Goal: Task Accomplishment & Management: Complete application form

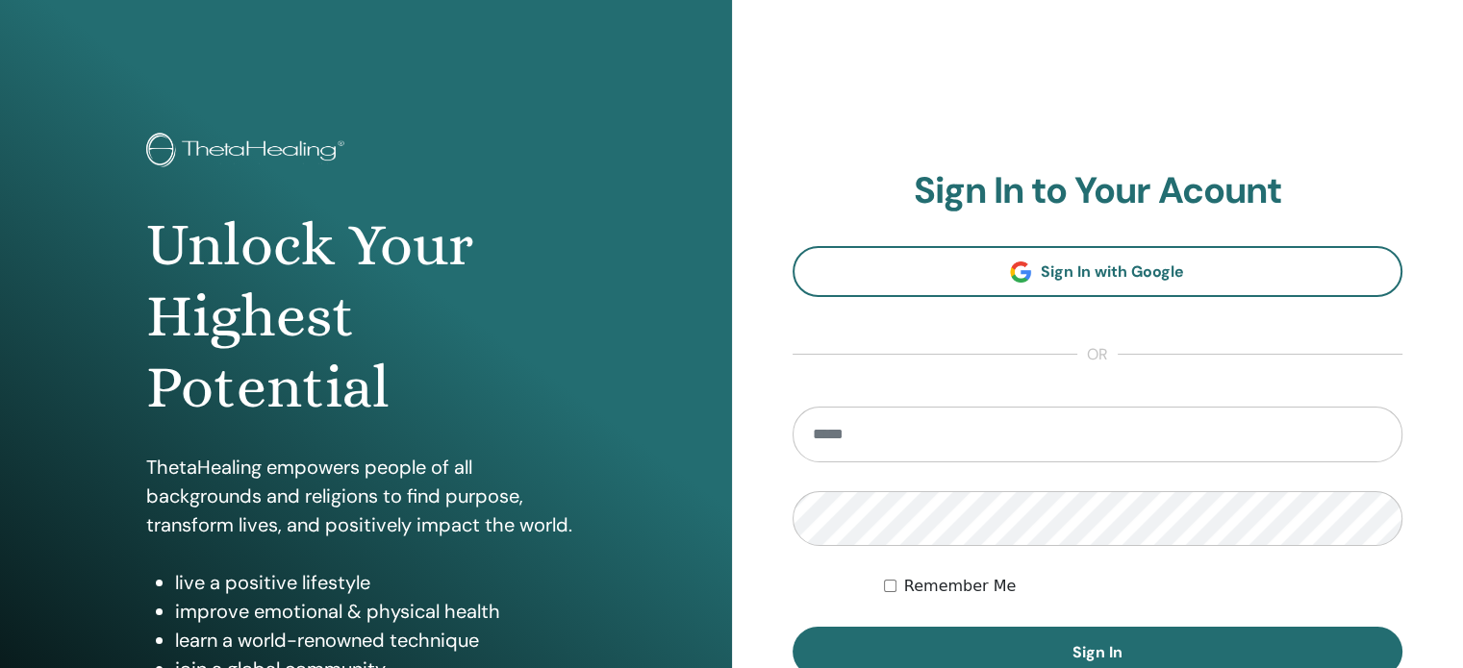
click at [952, 426] on input "email" at bounding box center [1097, 435] width 611 height 56
type input "**********"
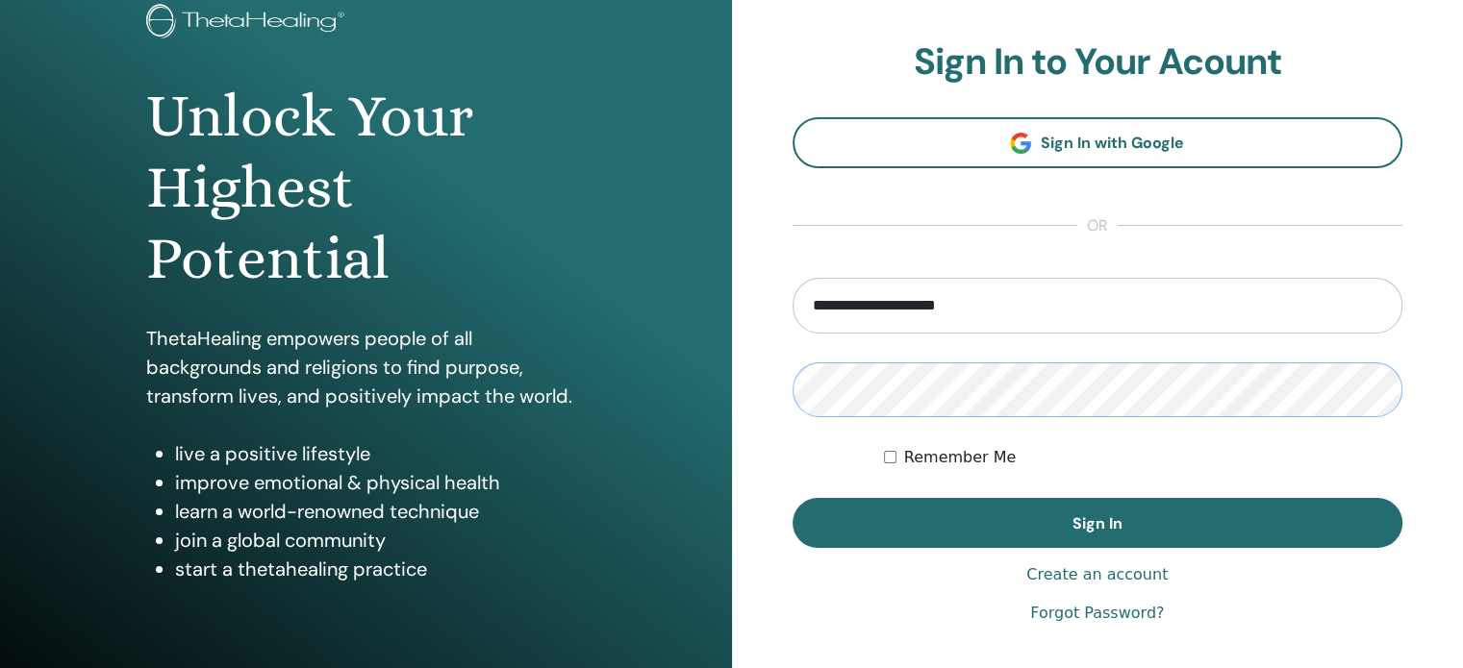
scroll to position [130, 0]
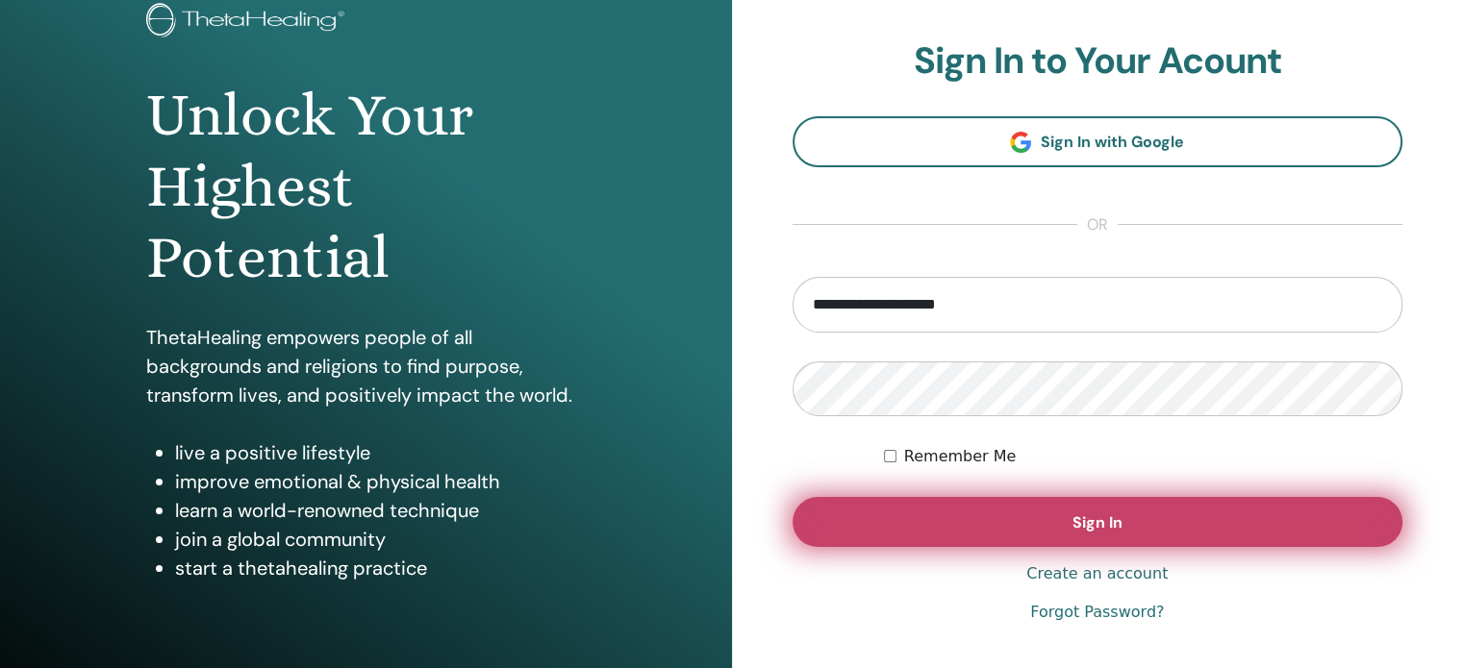
click at [1108, 521] on span "Sign In" at bounding box center [1097, 523] width 50 height 20
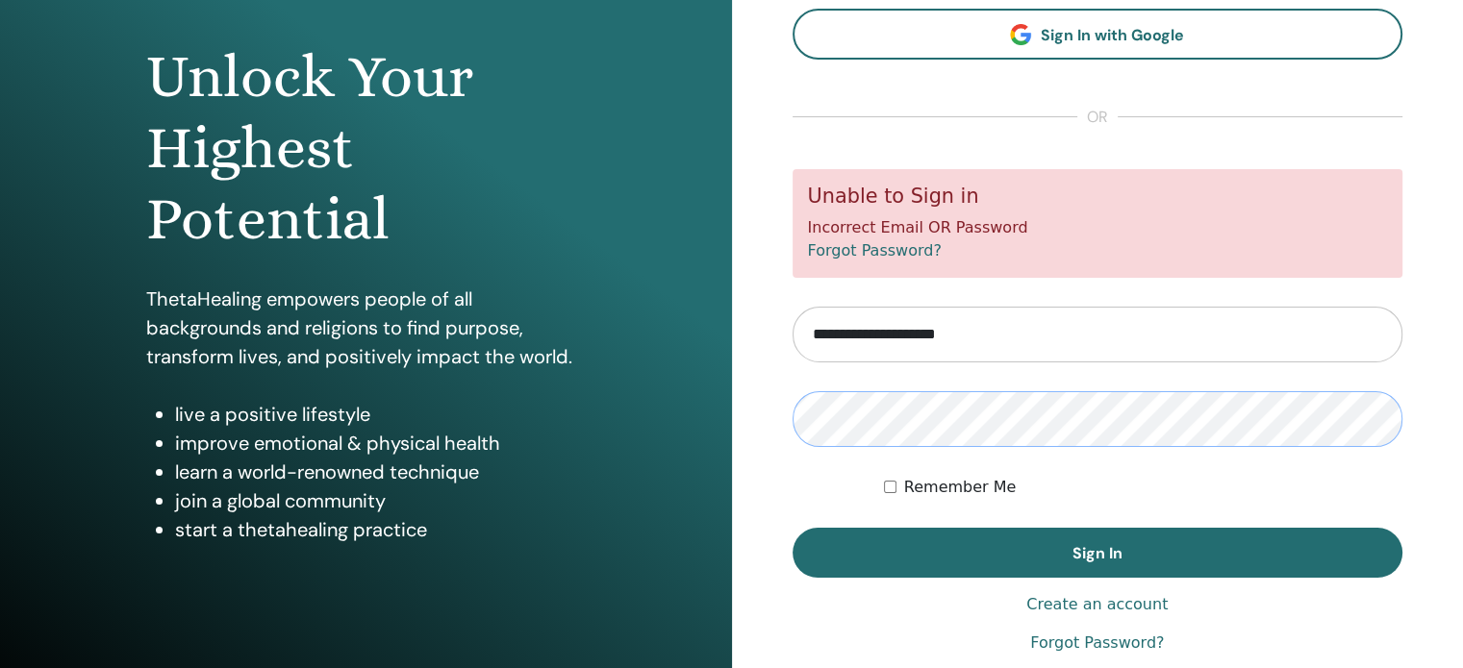
scroll to position [172, 0]
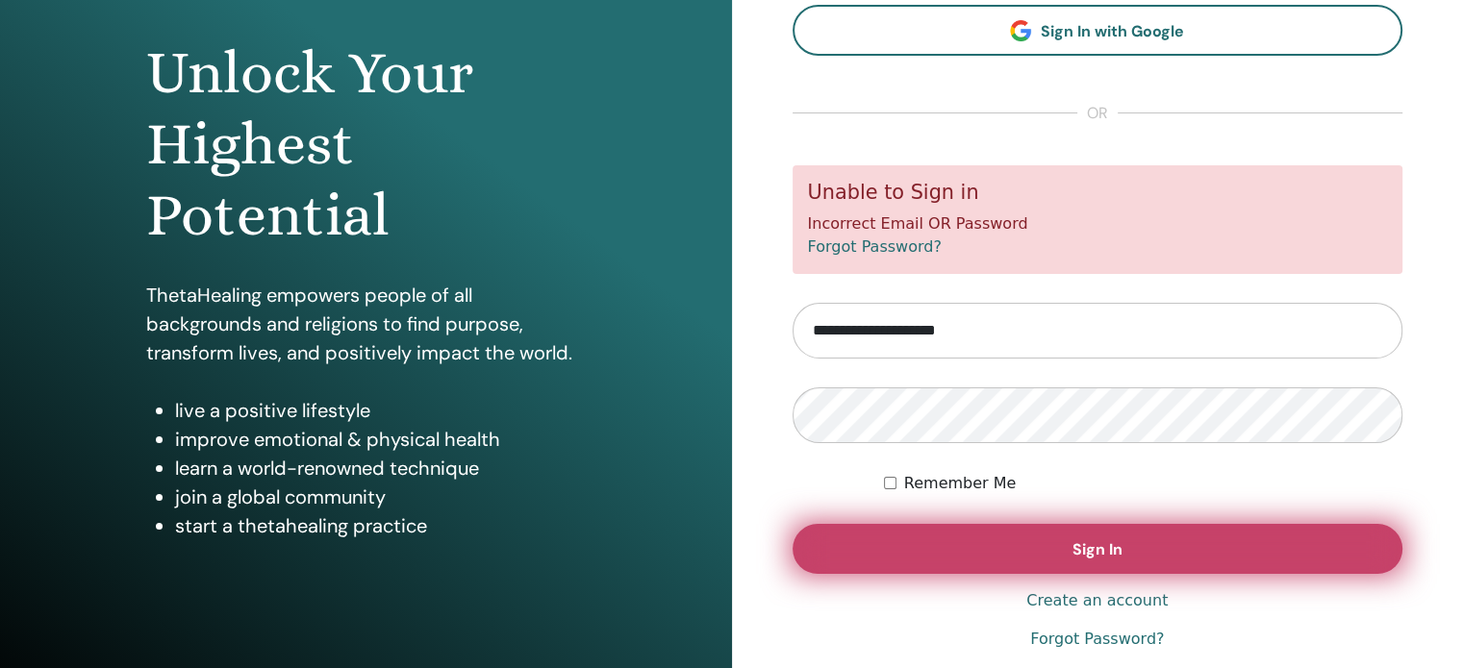
click at [1099, 545] on span "Sign In" at bounding box center [1097, 549] width 50 height 20
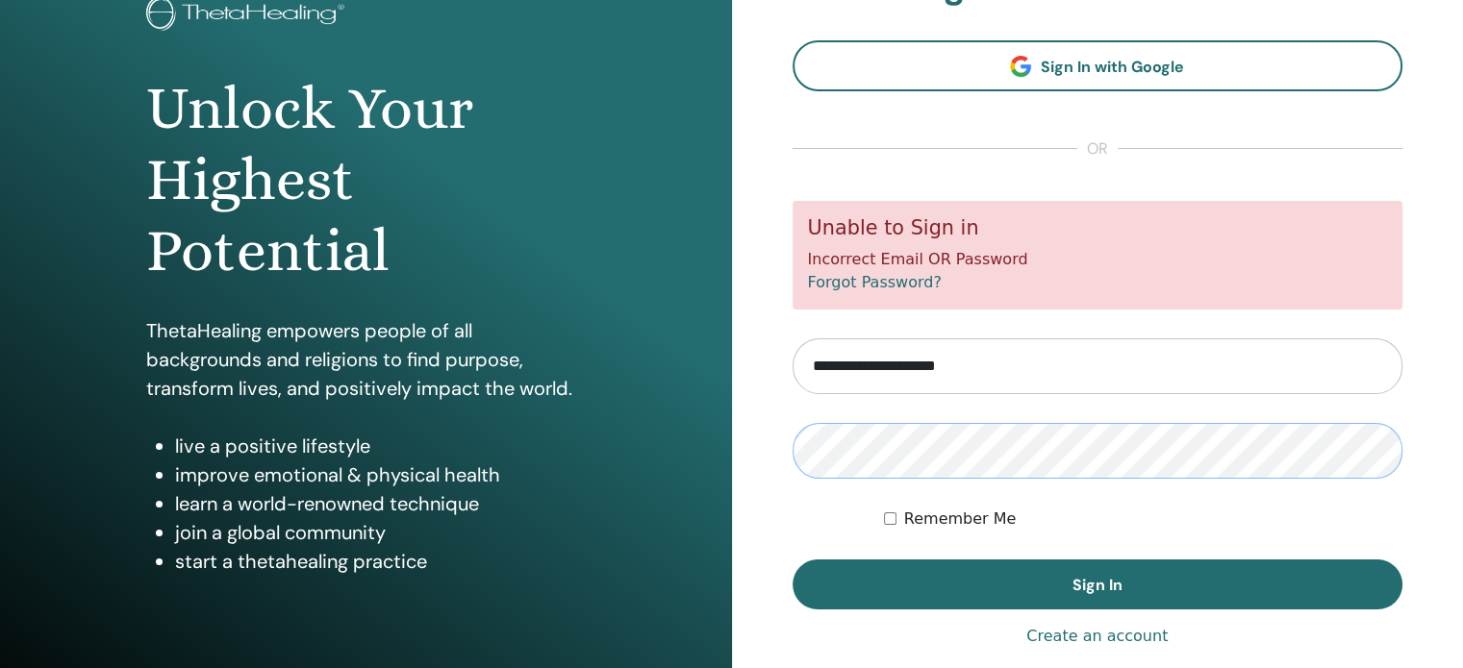
scroll to position [138, 0]
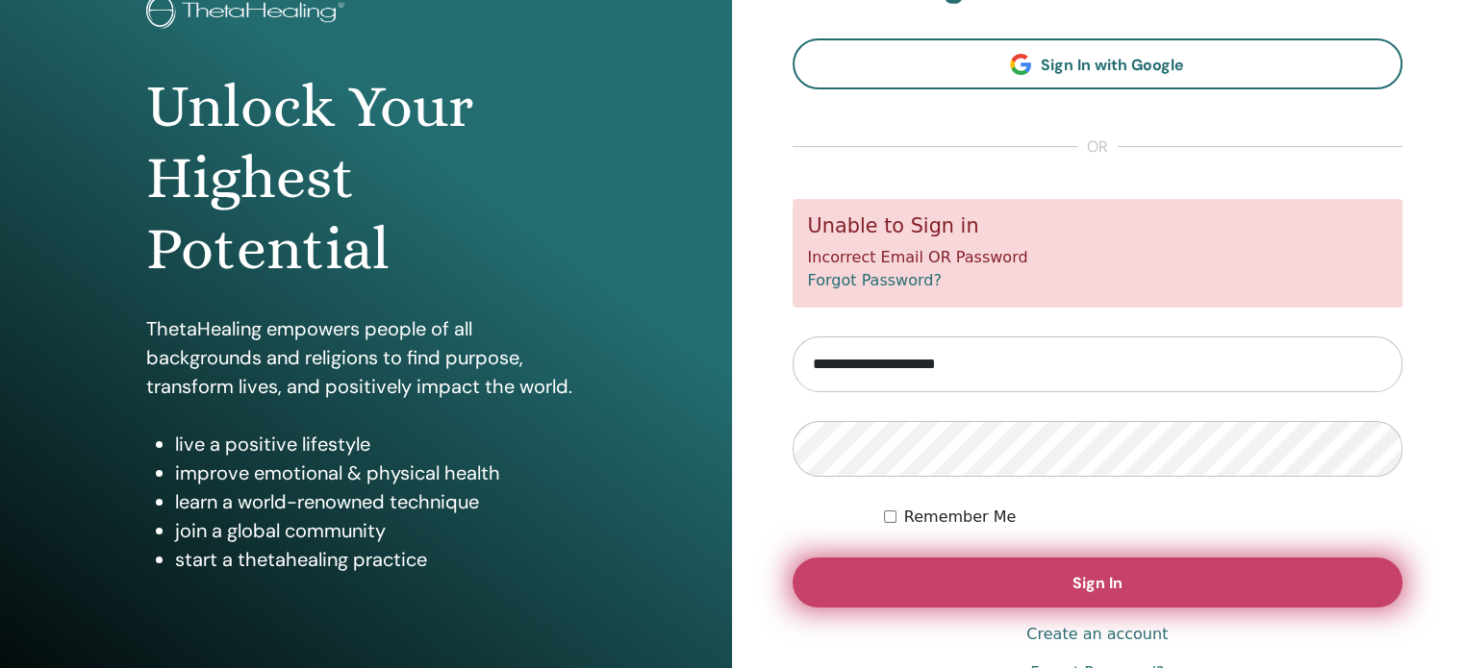
click at [1110, 584] on span "Sign In" at bounding box center [1097, 583] width 50 height 20
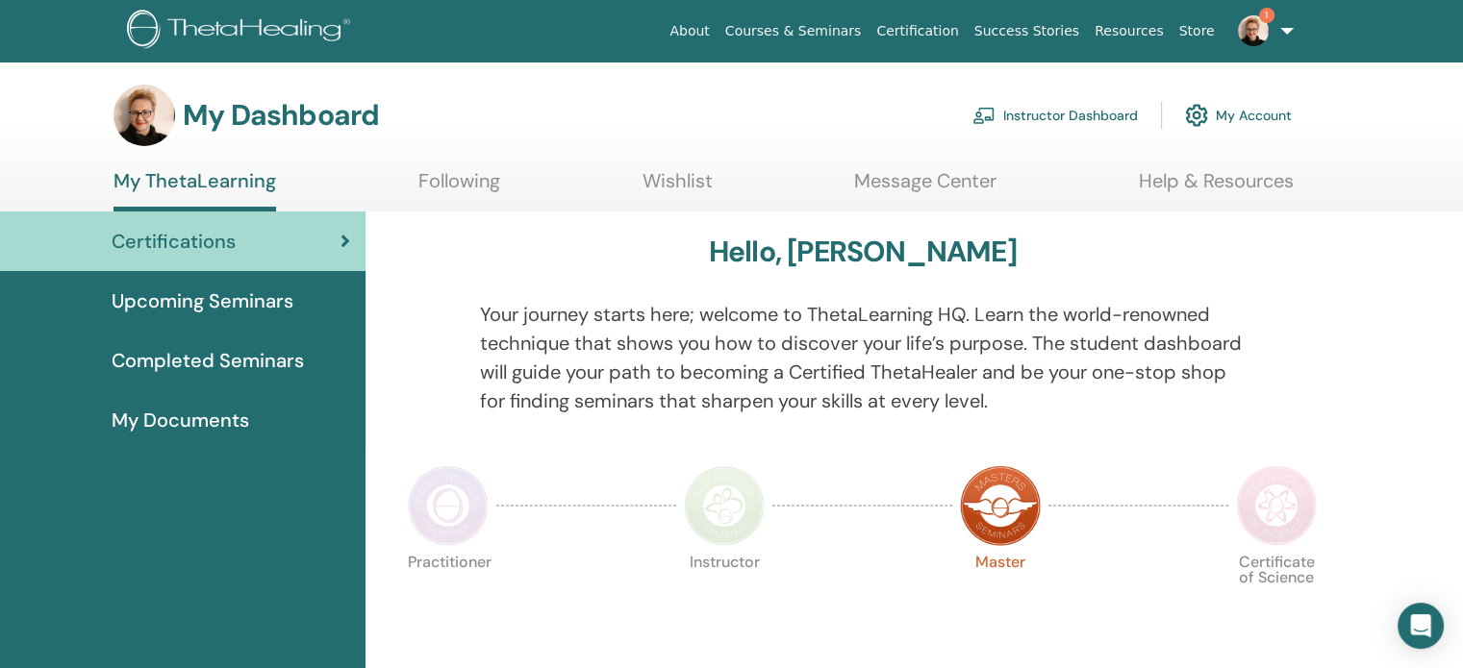
click at [1108, 114] on link "Instructor Dashboard" at bounding box center [1054, 115] width 165 height 42
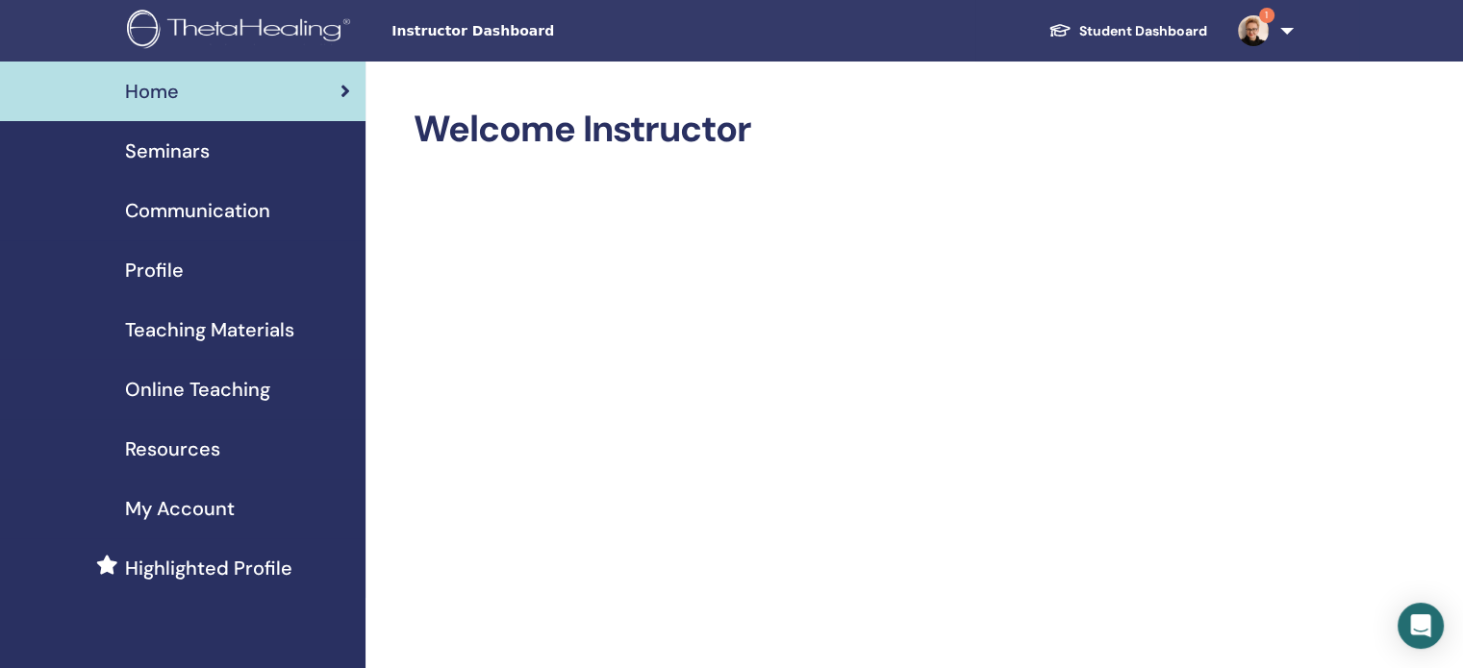
click at [183, 148] on span "Seminars" at bounding box center [167, 151] width 85 height 29
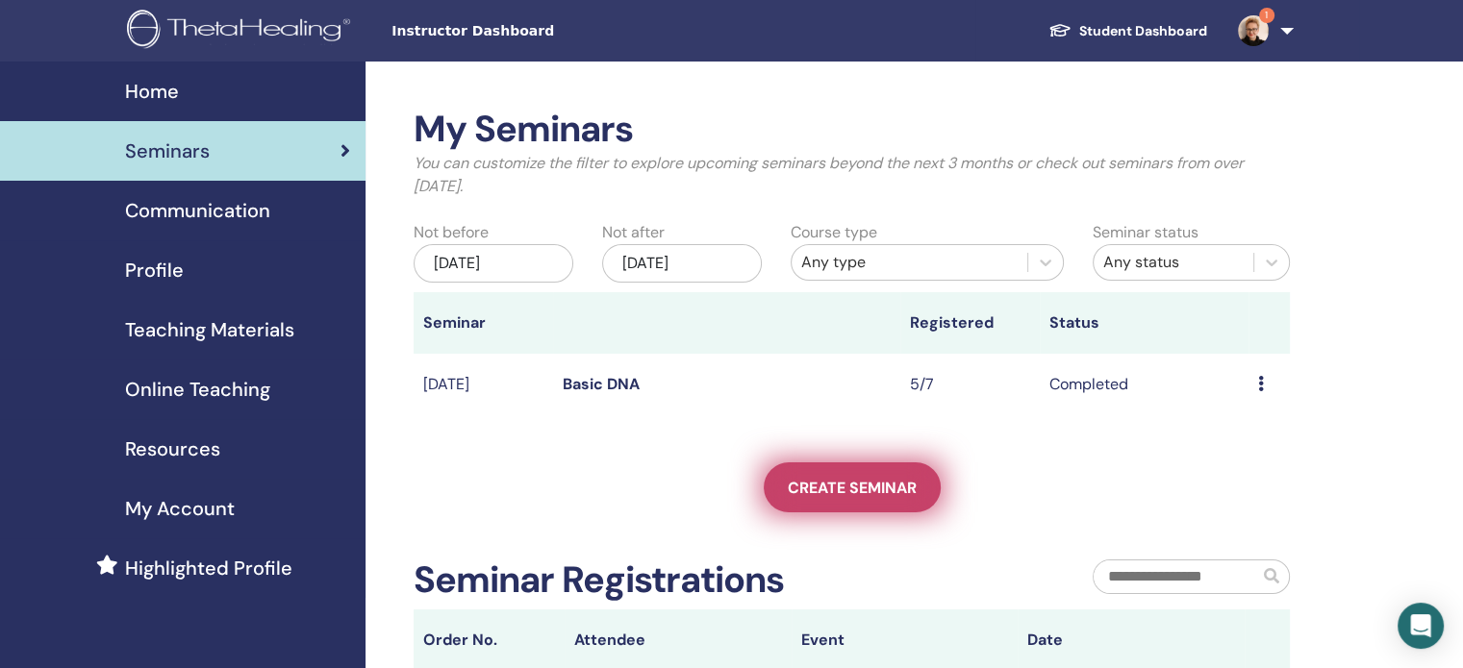
click at [837, 495] on span "Create seminar" at bounding box center [852, 488] width 129 height 20
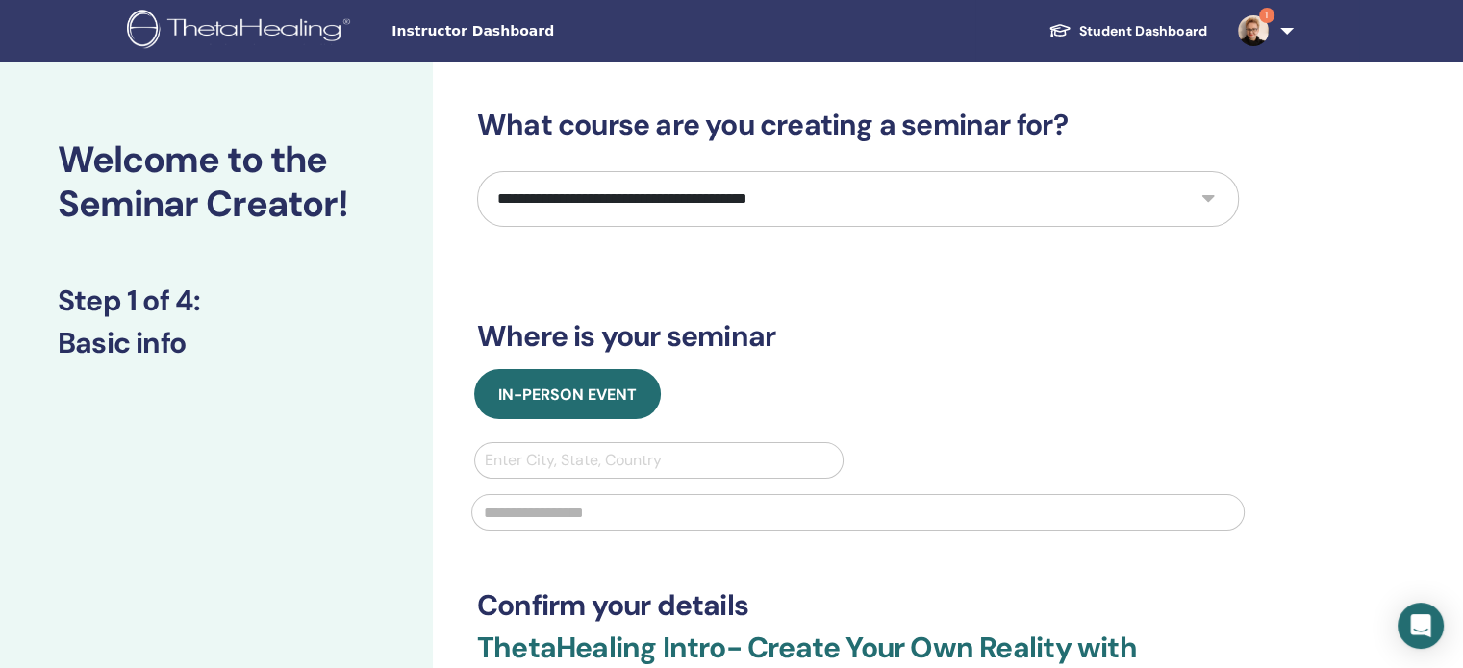
click at [1208, 201] on select "**********" at bounding box center [858, 199] width 762 height 56
select select "*"
click at [477, 171] on select "**********" at bounding box center [858, 199] width 762 height 56
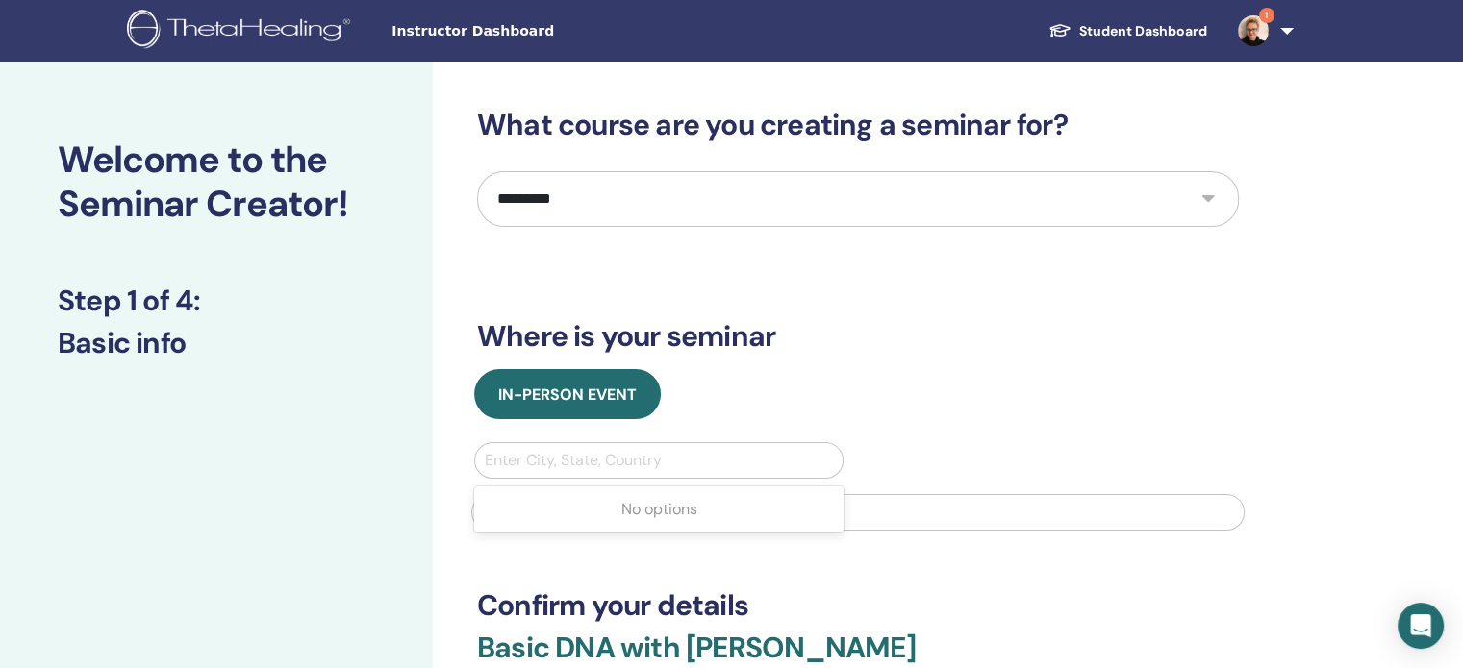
click at [744, 457] on div at bounding box center [659, 460] width 348 height 27
type input "***"
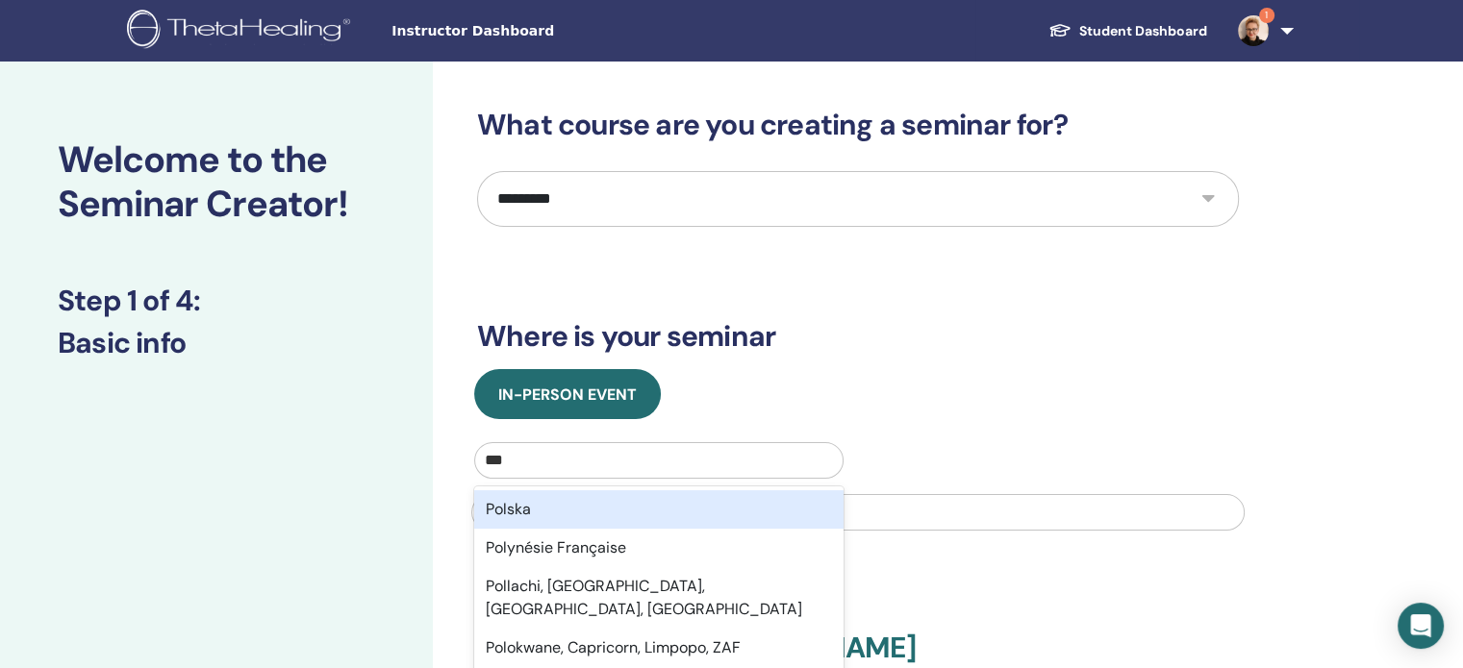
click at [508, 511] on div "Polska" at bounding box center [658, 509] width 369 height 38
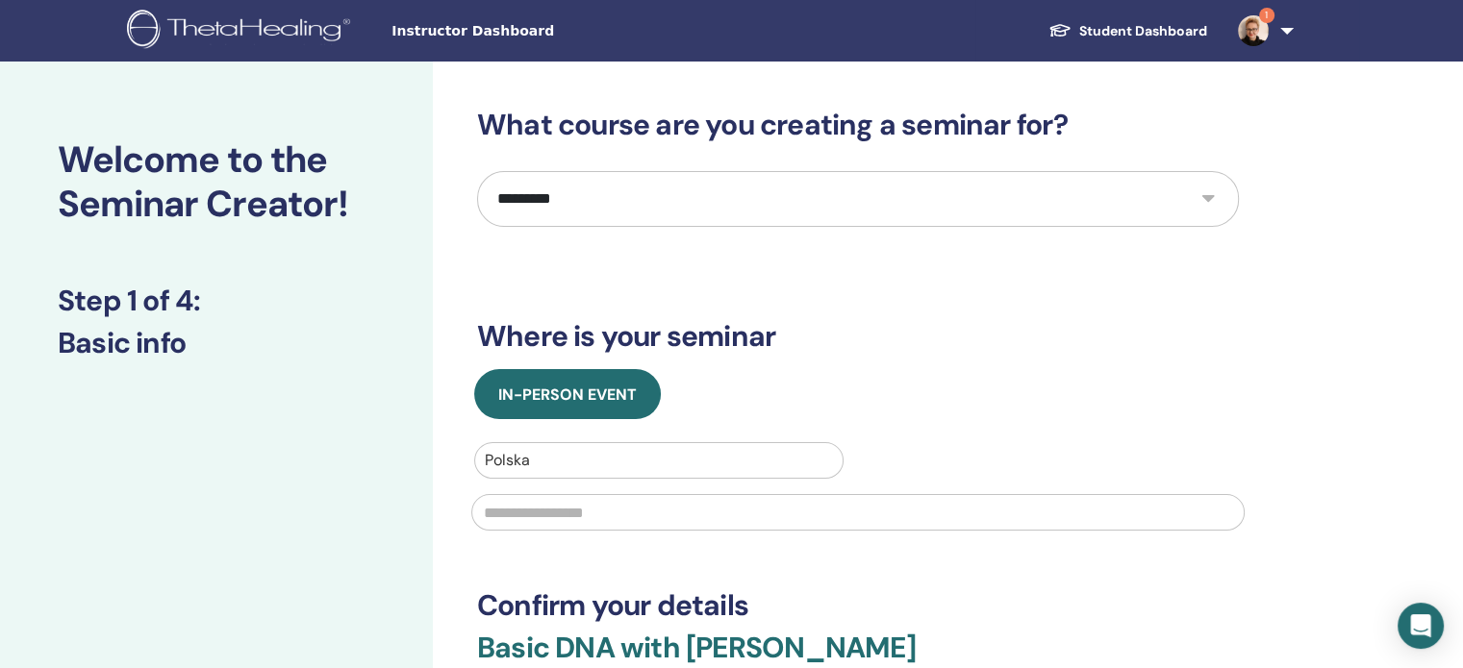
click at [554, 514] on input "text" at bounding box center [857, 512] width 773 height 37
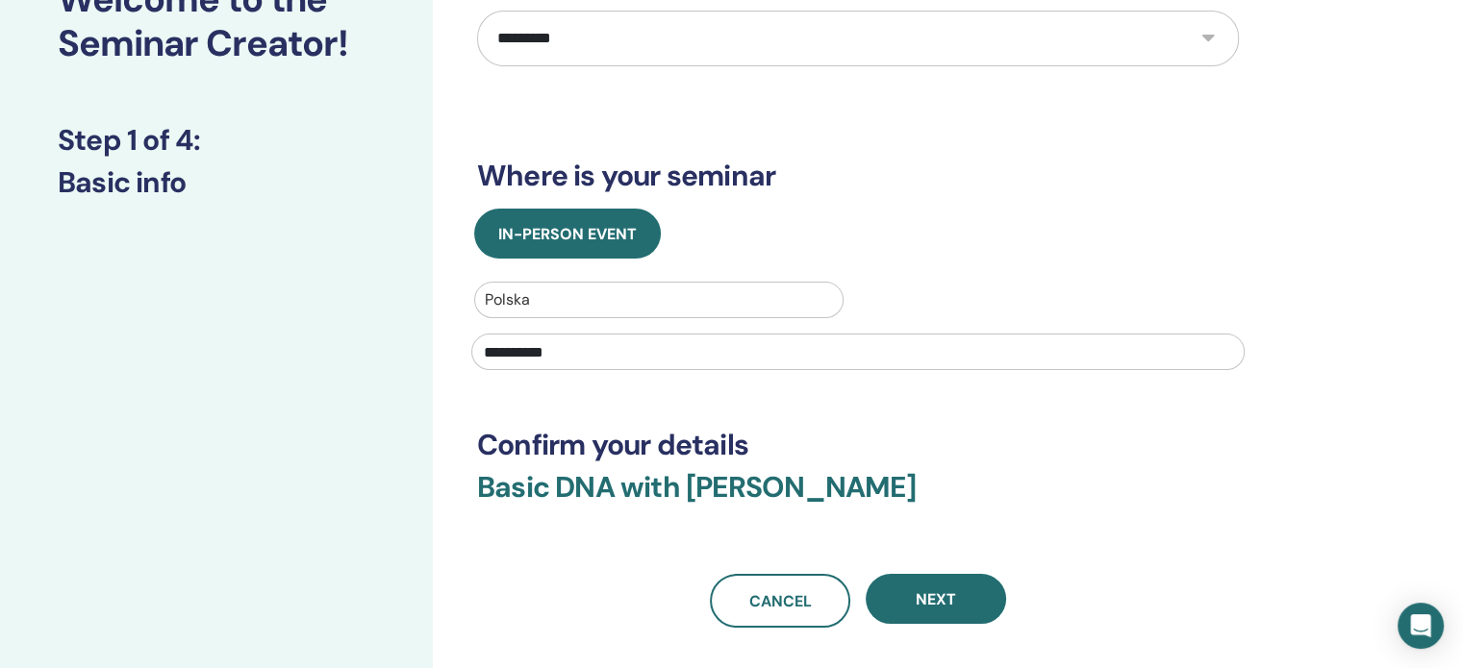
scroll to position [279, 0]
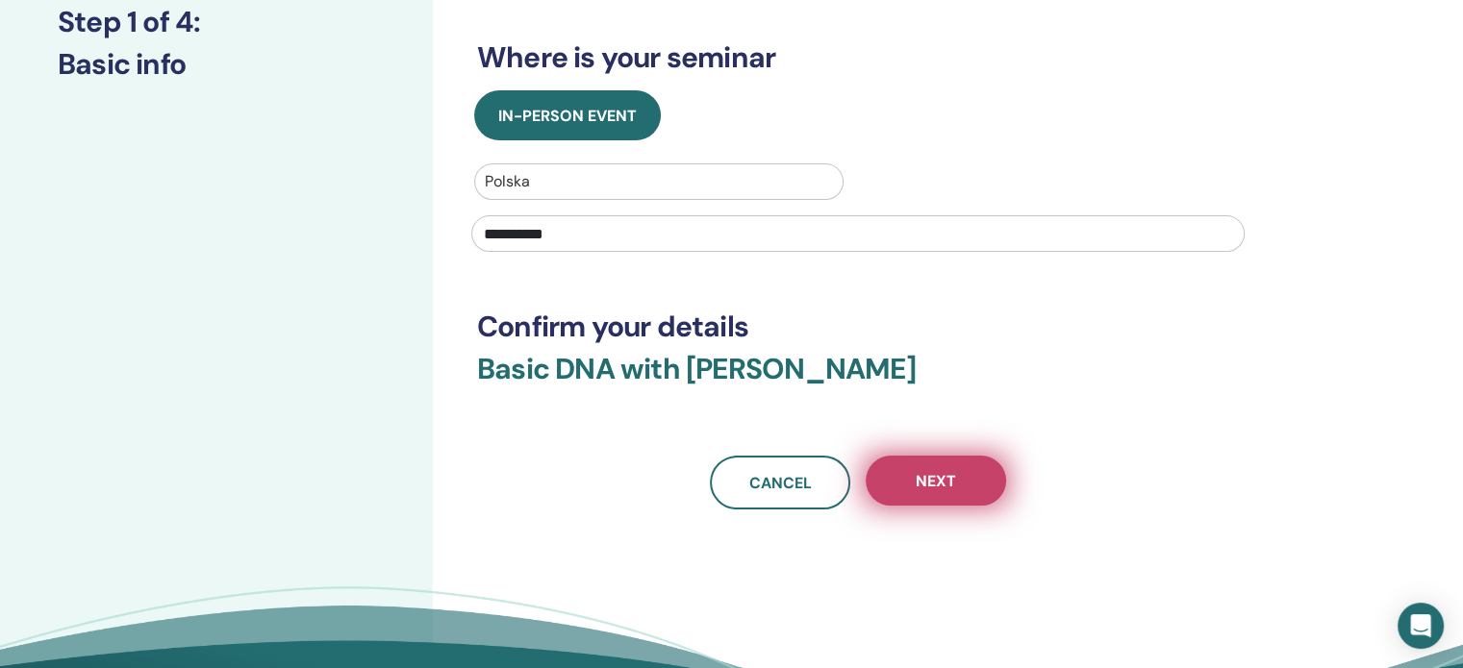
type input "**********"
click at [925, 482] on span "Next" at bounding box center [935, 481] width 40 height 20
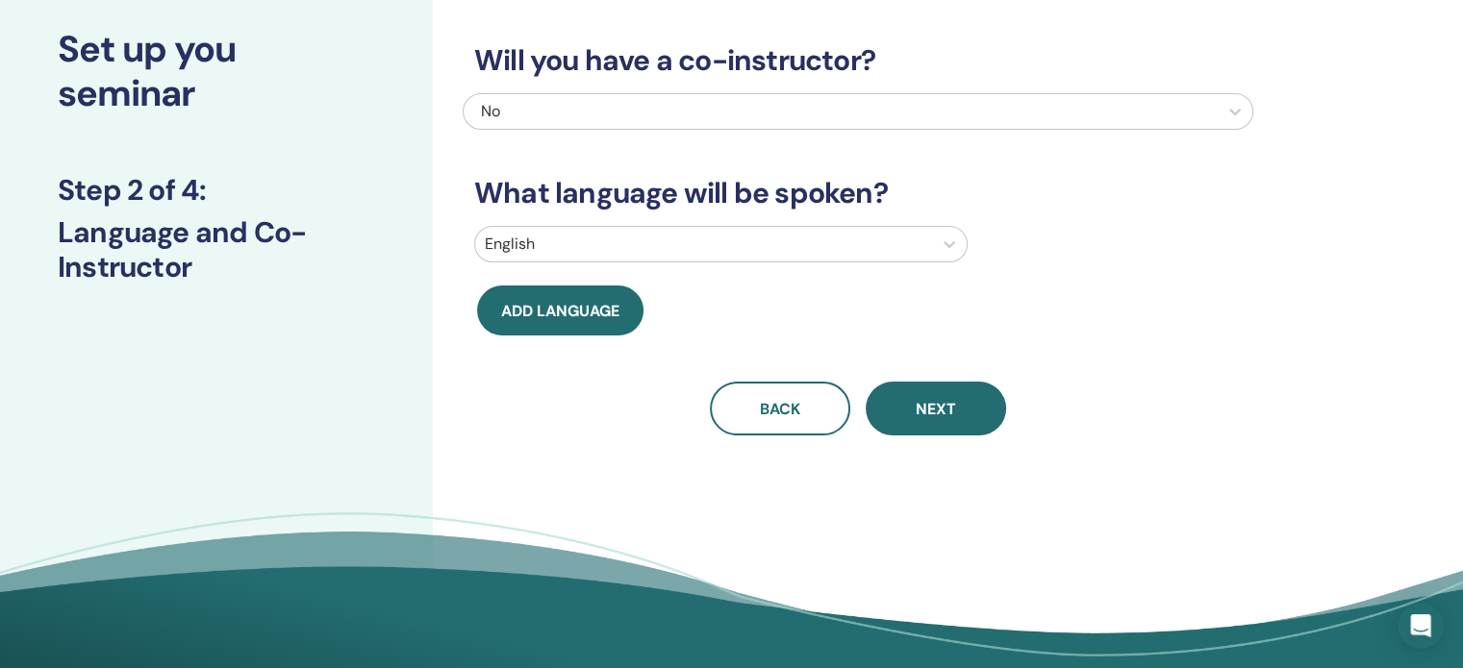
scroll to position [112, 0]
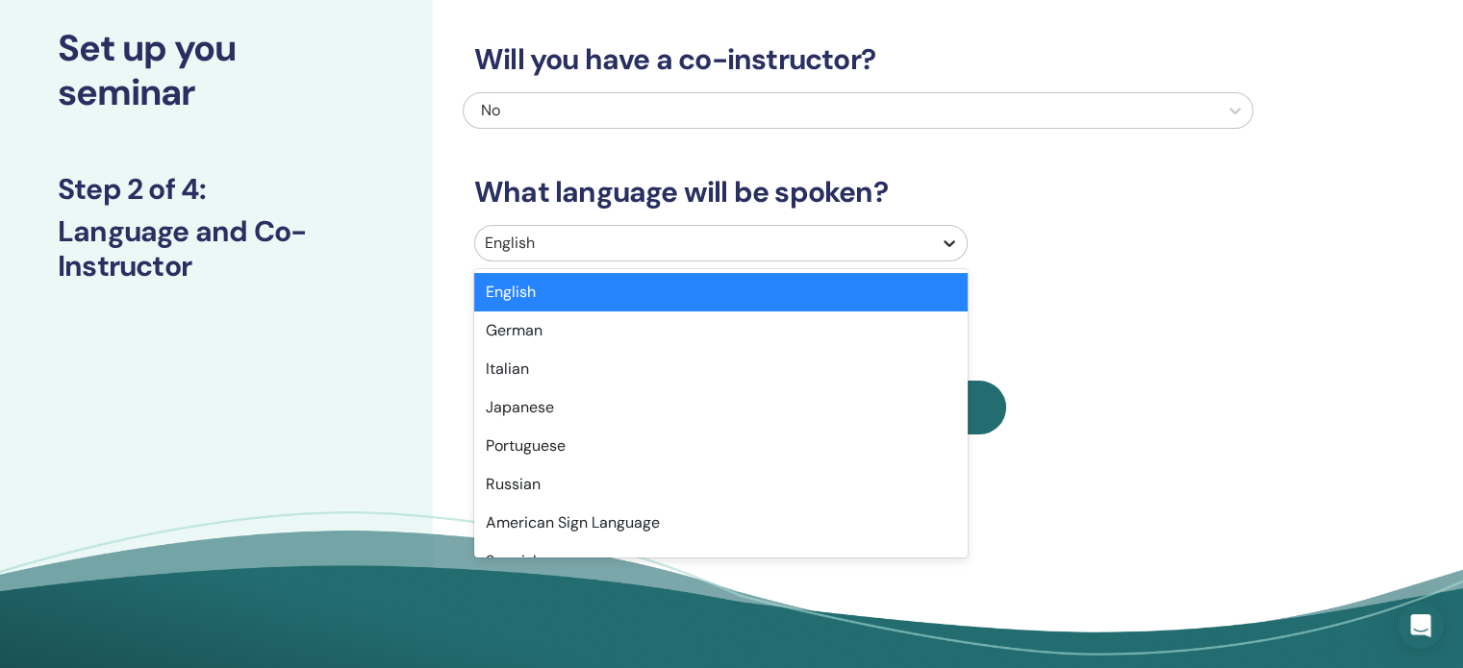
click at [952, 236] on icon at bounding box center [948, 243] width 19 height 19
type input "**"
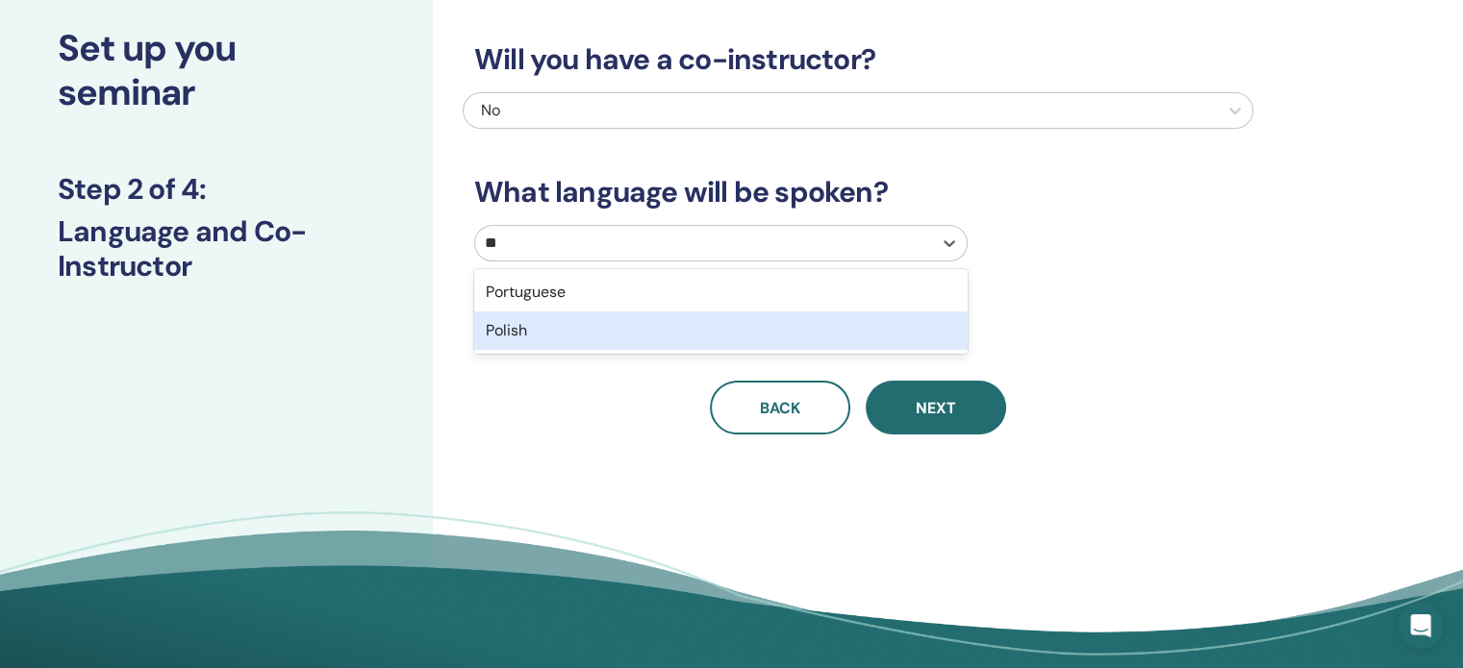
click at [577, 328] on div "Polish" at bounding box center [720, 331] width 493 height 38
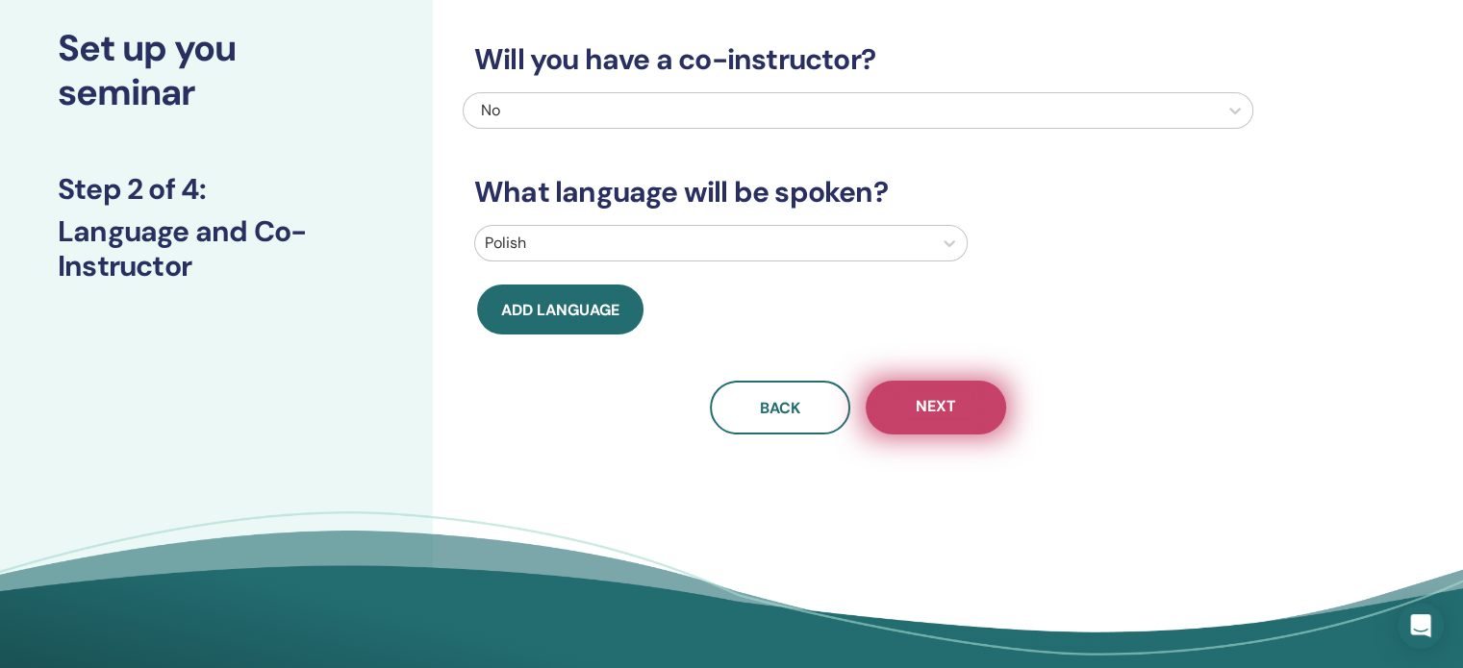
click at [929, 405] on span "Next" at bounding box center [935, 408] width 40 height 24
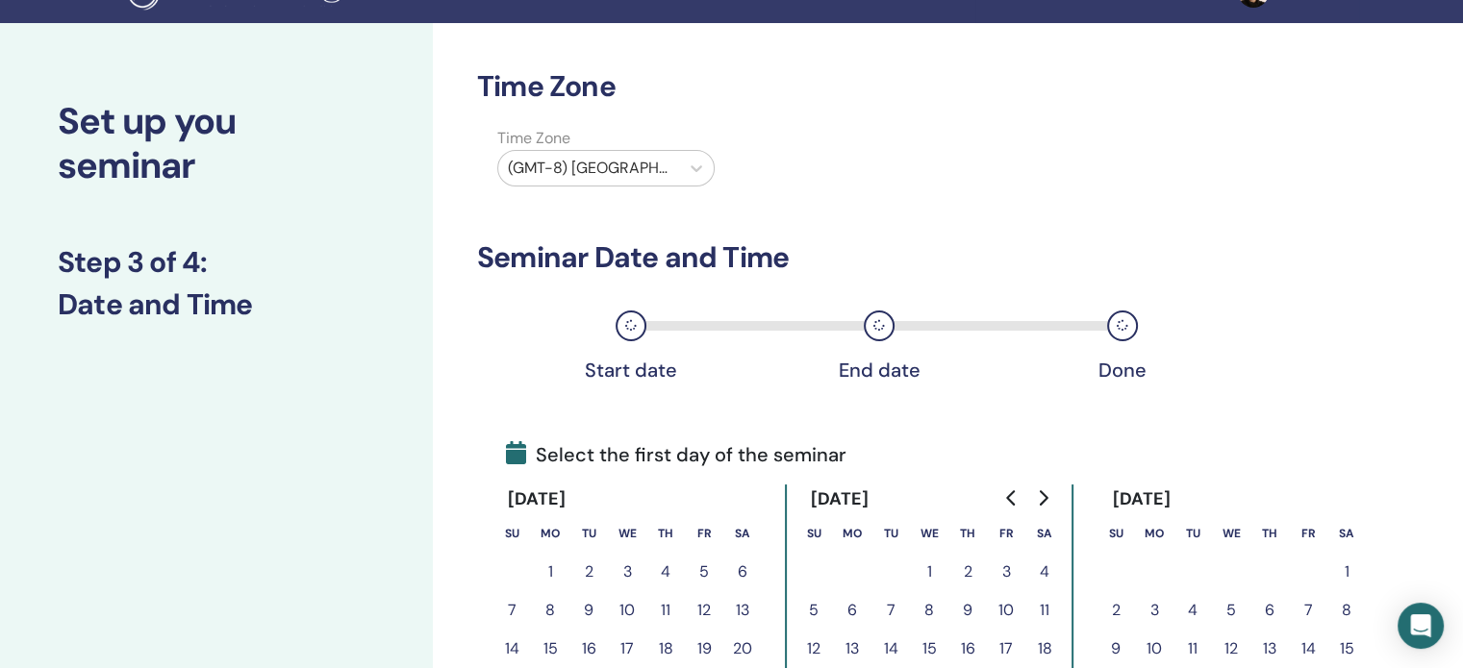
scroll to position [38, 0]
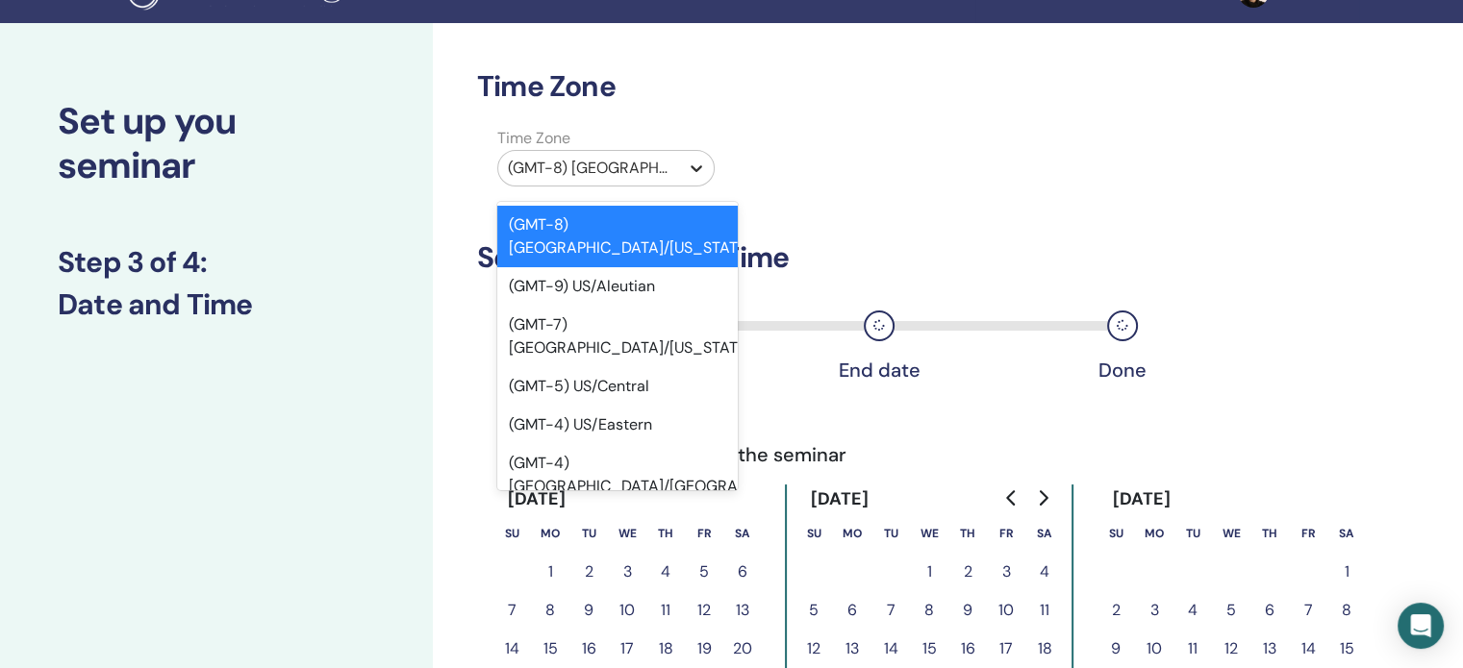
click at [694, 171] on icon at bounding box center [696, 168] width 19 height 19
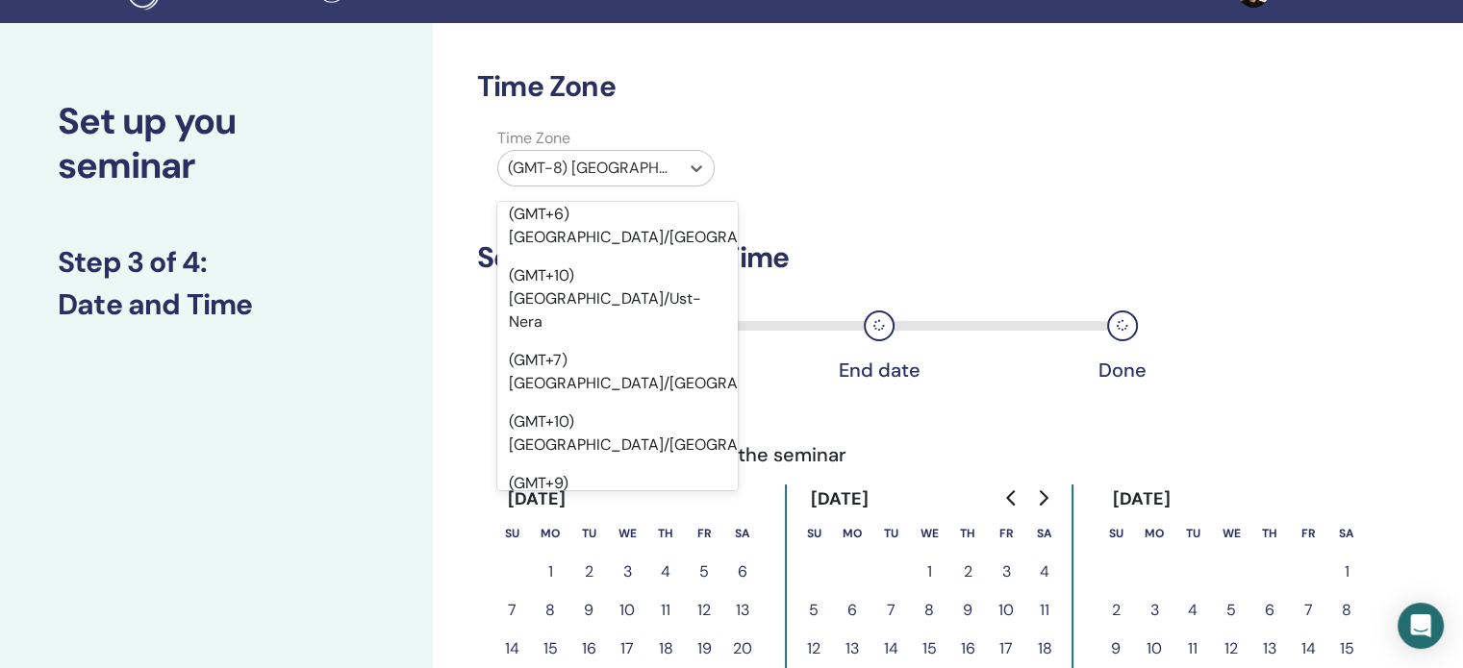
scroll to position [21498, 0]
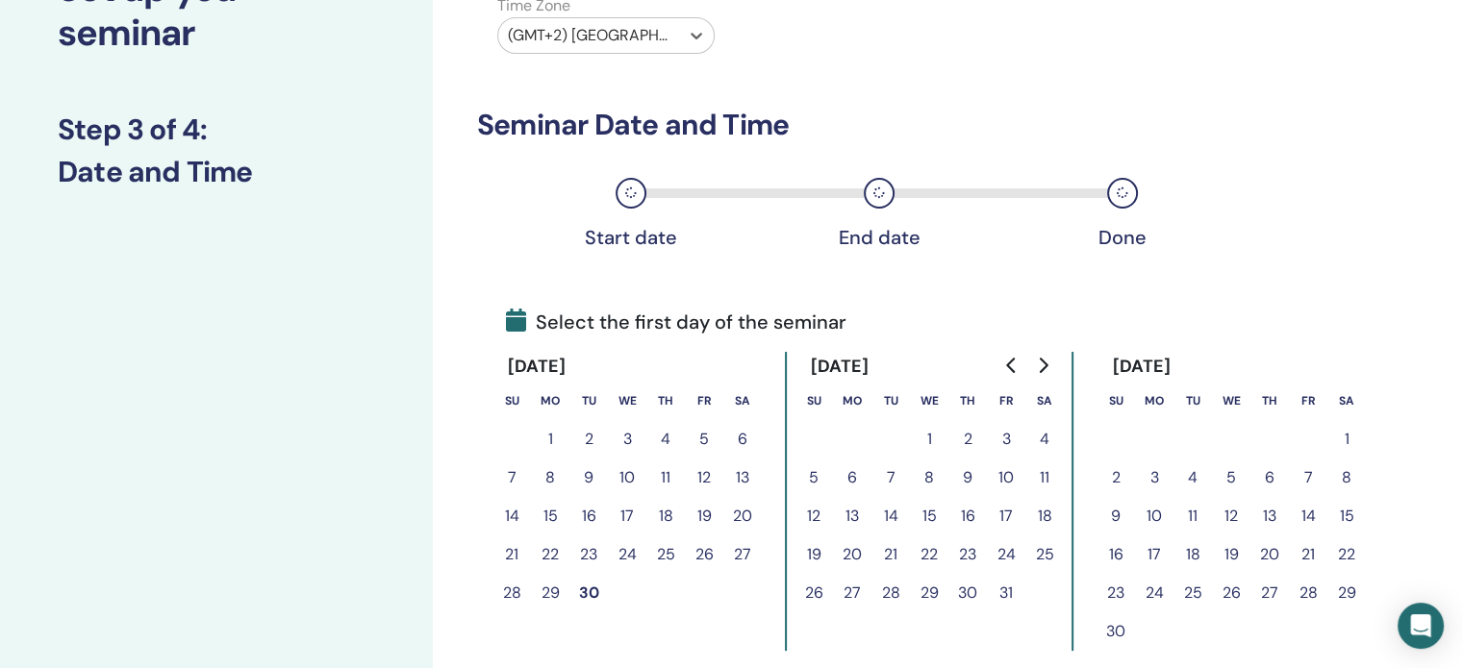
scroll to position [173, 0]
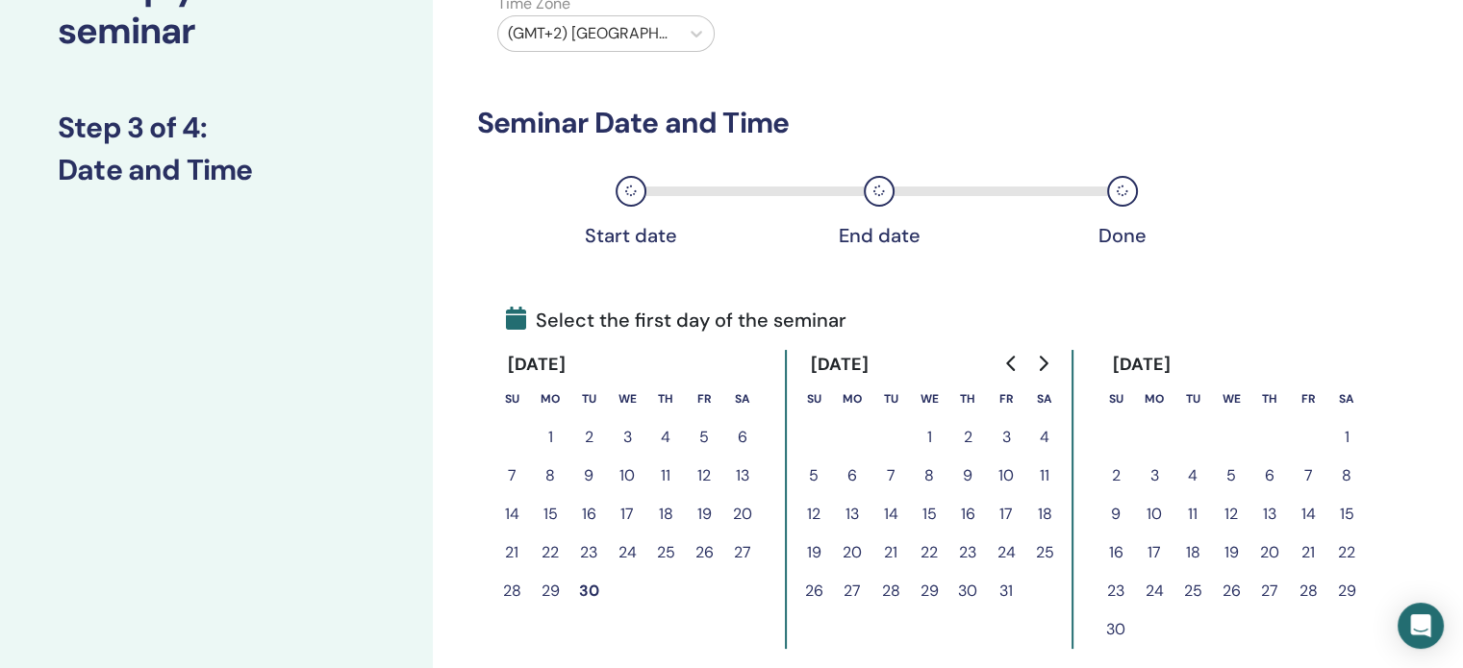
click at [965, 547] on button "23" at bounding box center [967, 553] width 38 height 38
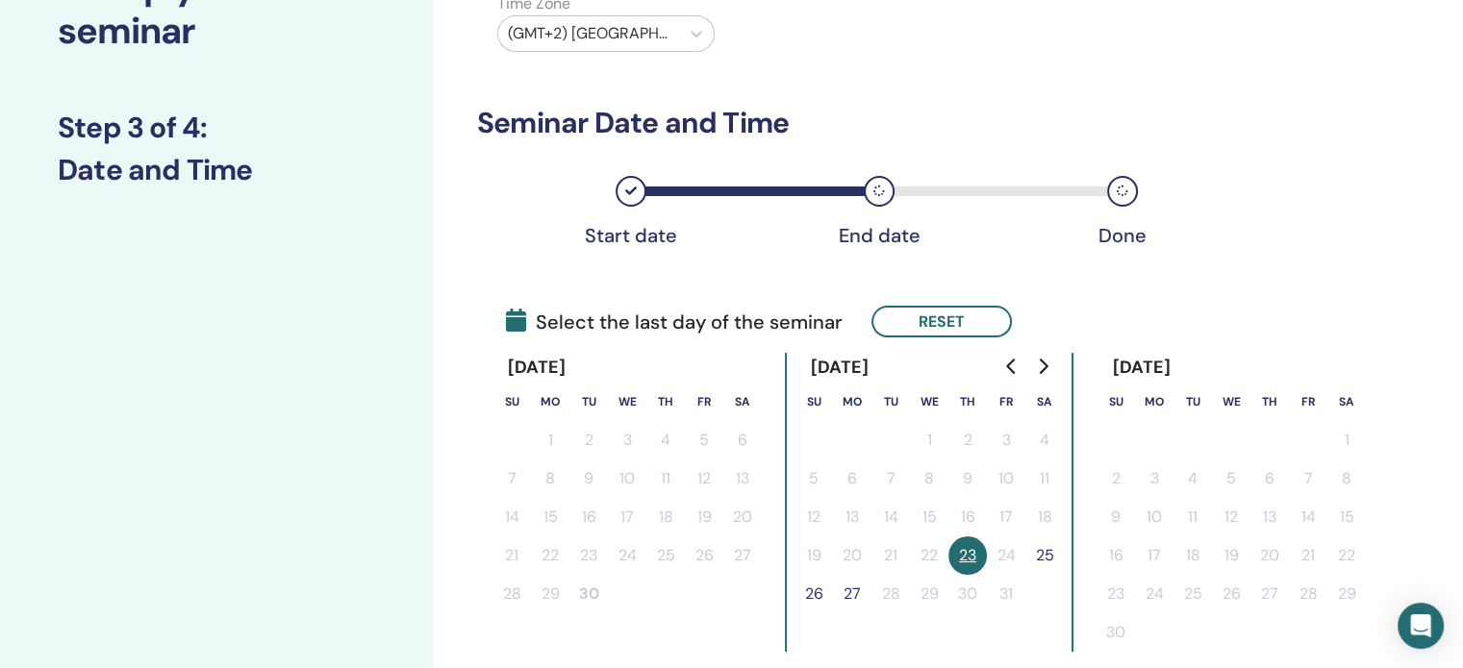
click at [1051, 550] on button "25" at bounding box center [1044, 556] width 38 height 38
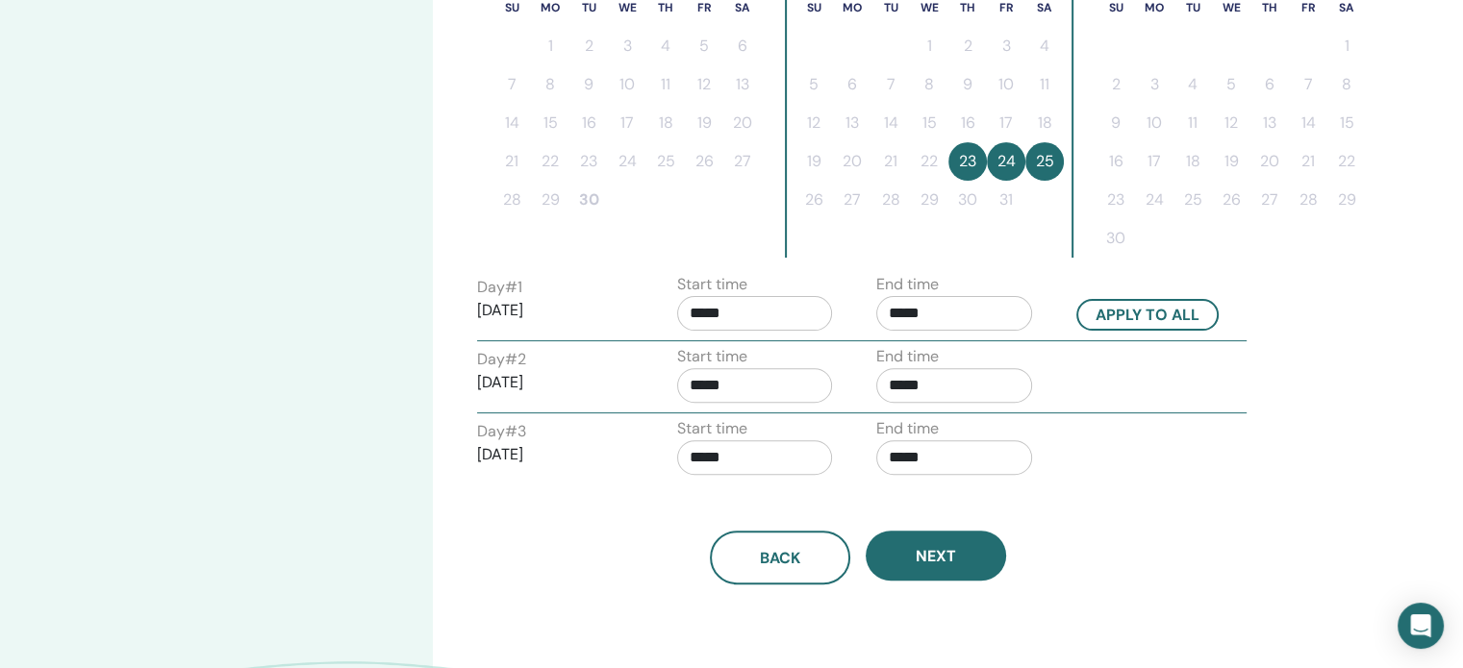
scroll to position [568, 0]
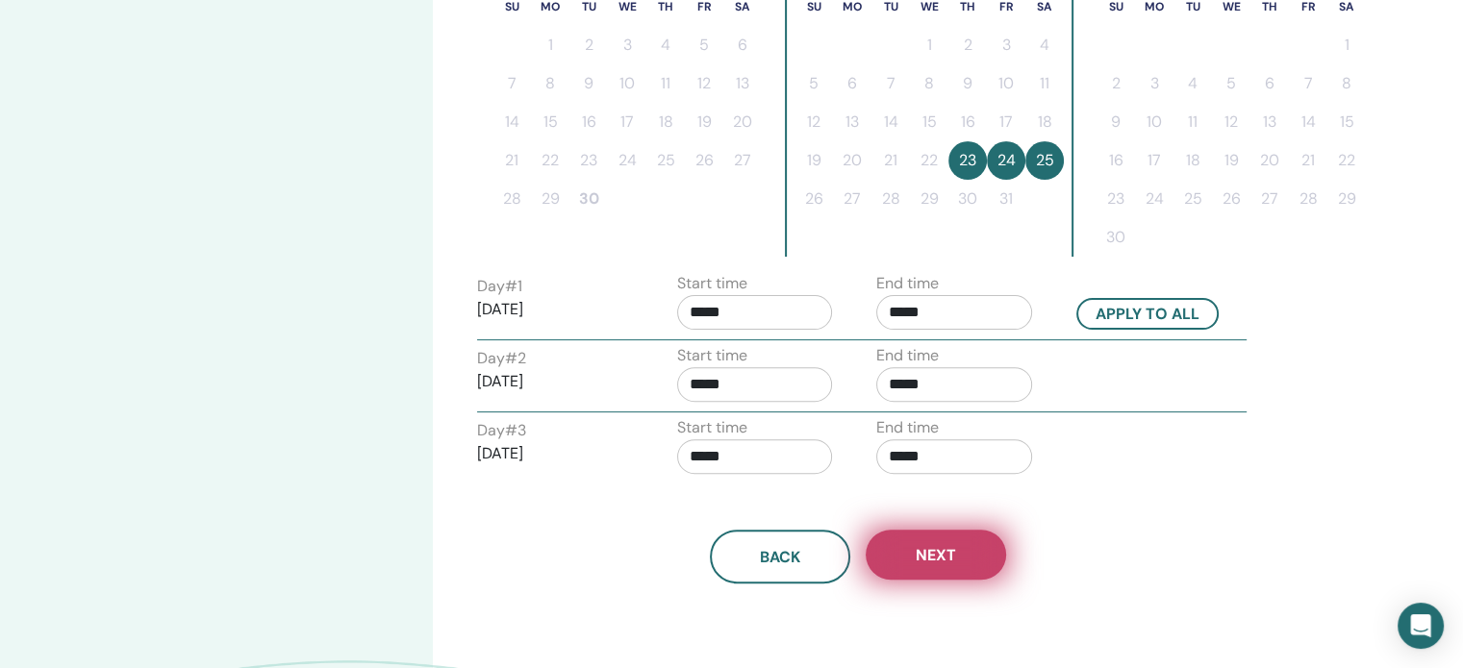
click at [950, 548] on span "Next" at bounding box center [935, 555] width 40 height 20
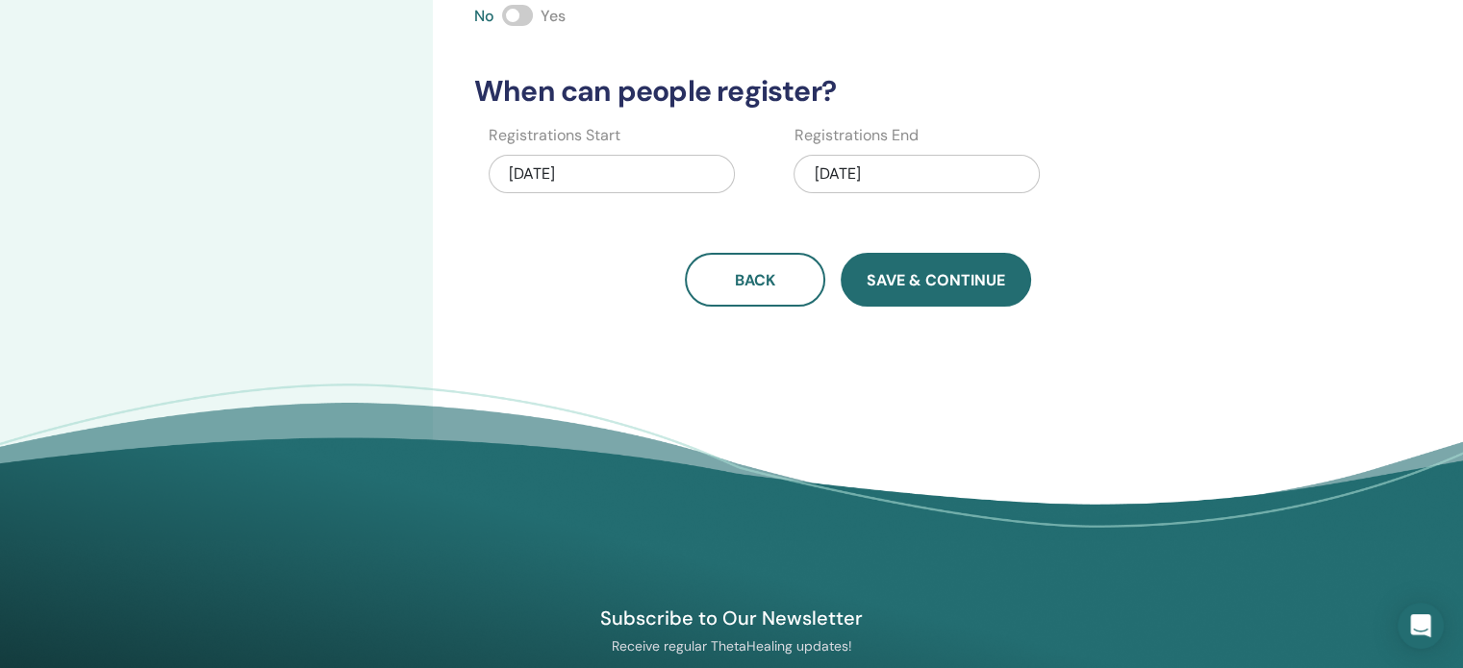
click at [986, 280] on span "Save & Continue" at bounding box center [935, 280] width 138 height 20
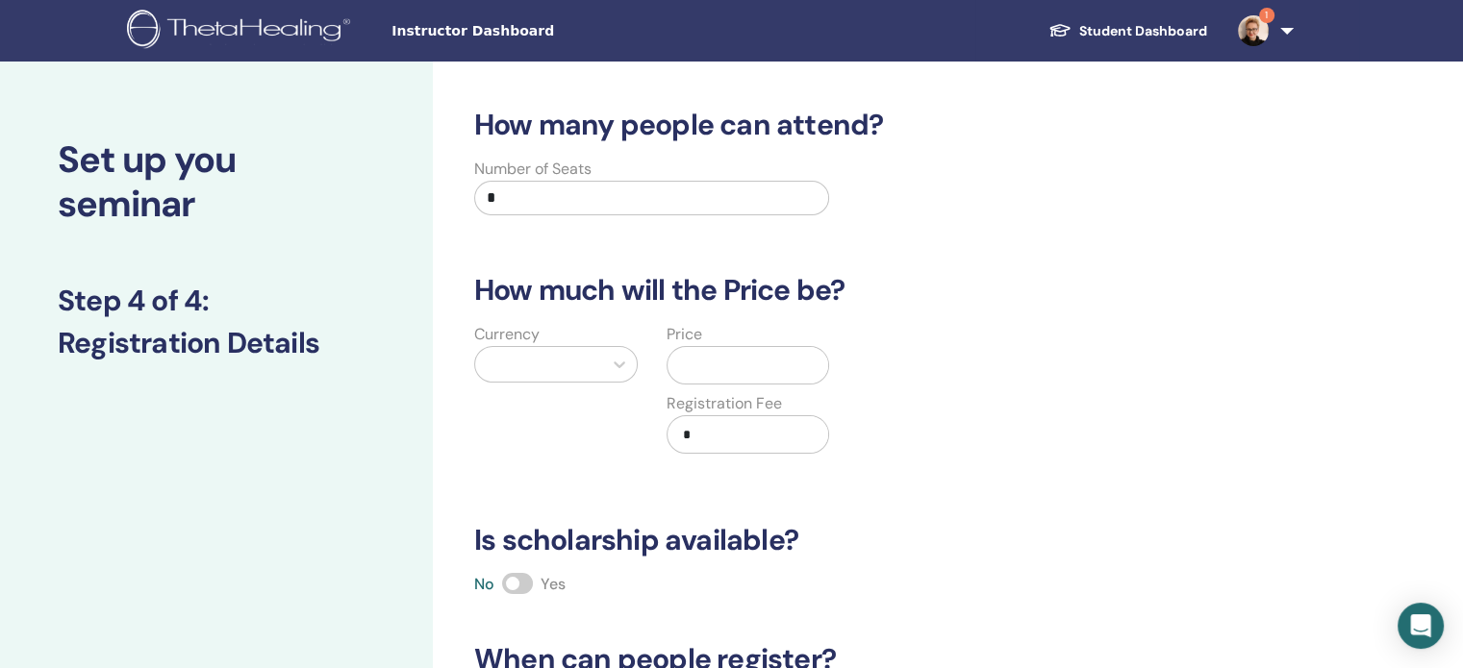
scroll to position [0, 0]
click at [785, 203] on input "*" at bounding box center [651, 198] width 355 height 35
type input "*"
click at [584, 361] on div at bounding box center [539, 364] width 108 height 27
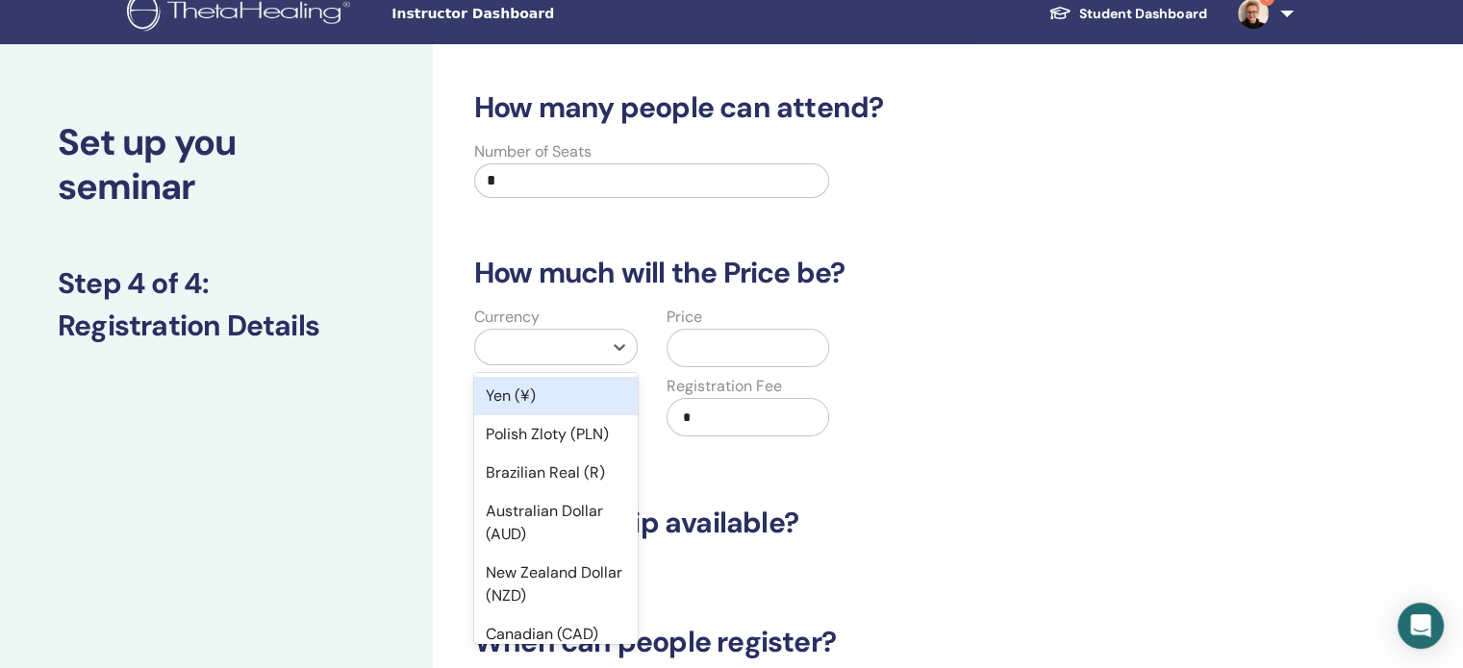
scroll to position [308, 0]
click at [561, 432] on div "Polish Zloty (PLN)" at bounding box center [555, 434] width 163 height 38
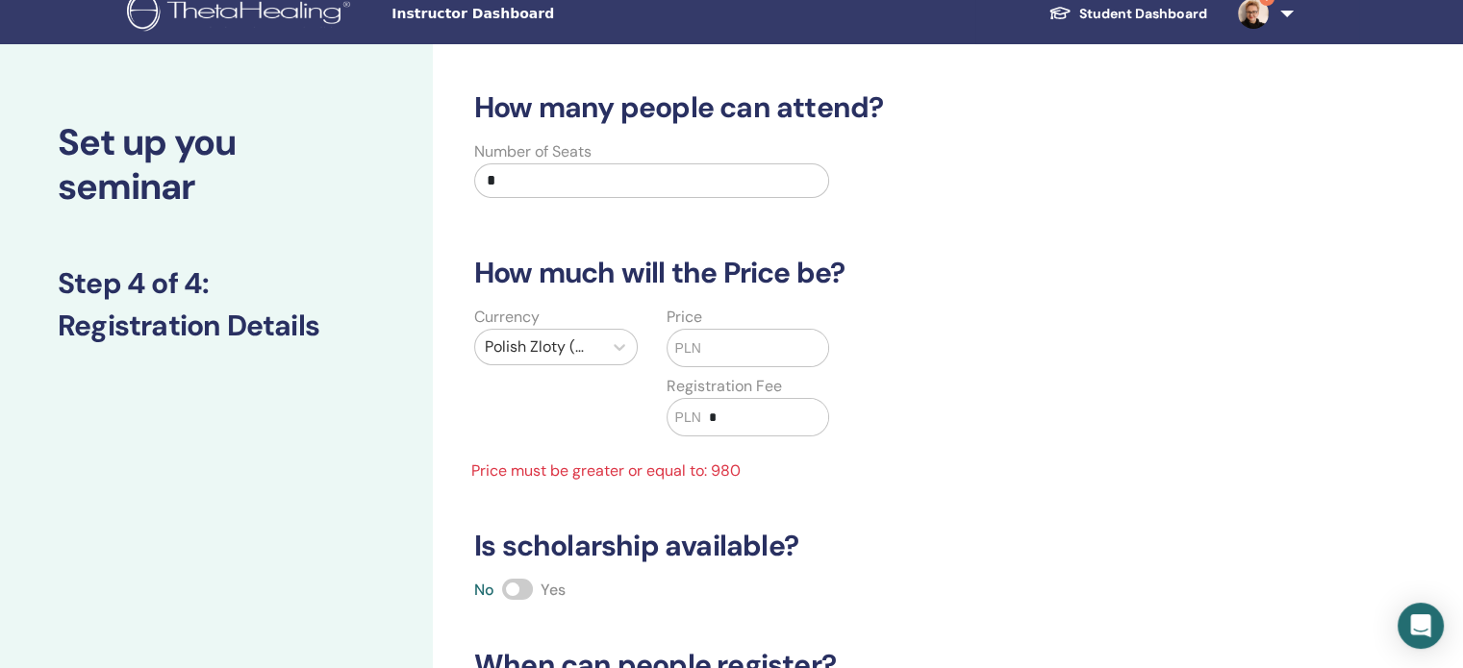
click at [735, 341] on input "text" at bounding box center [764, 348] width 127 height 37
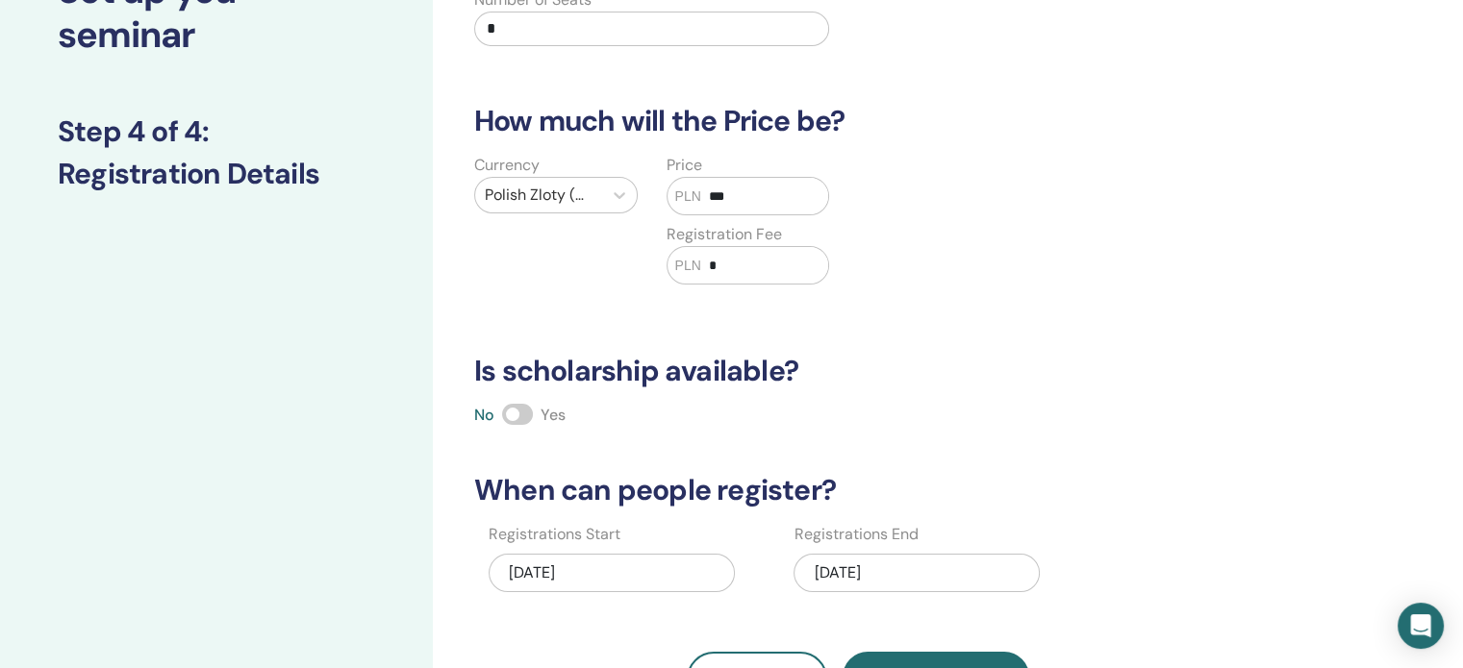
scroll to position [170, 0]
type input "***"
click at [531, 409] on span at bounding box center [517, 413] width 31 height 21
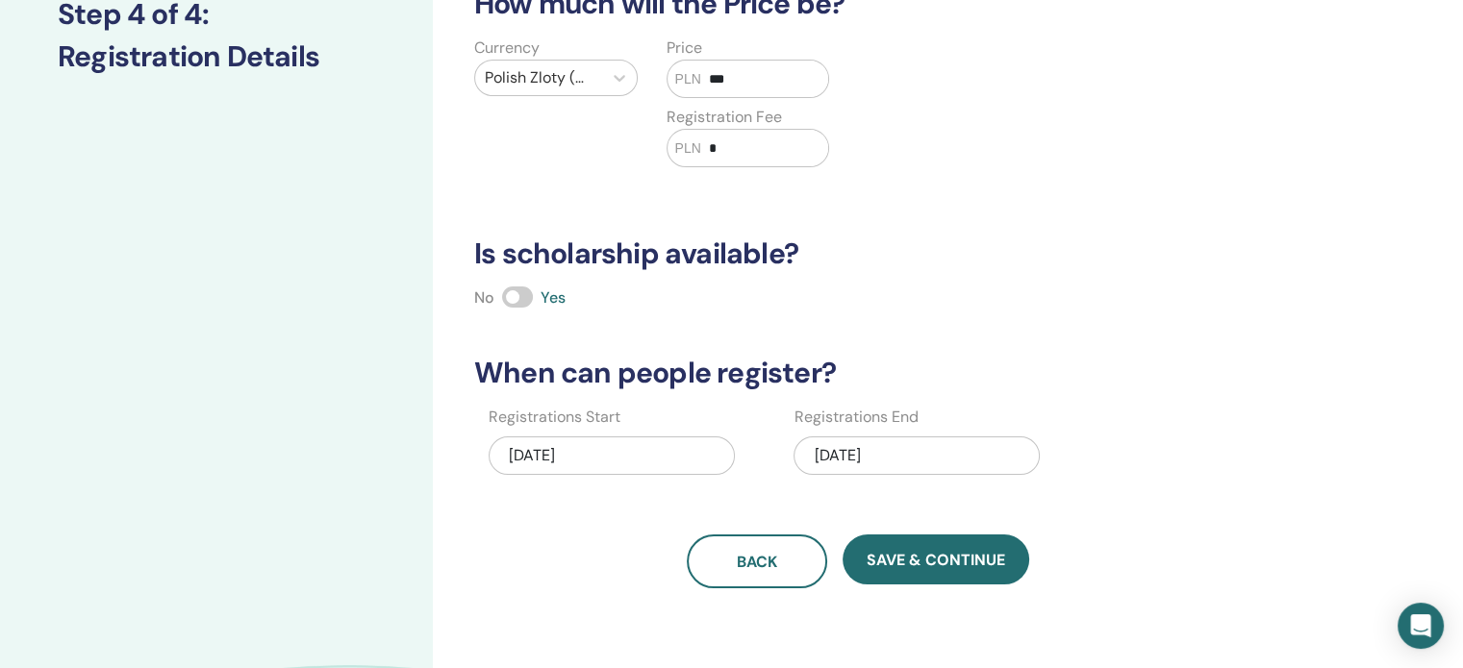
scroll to position [288, 0]
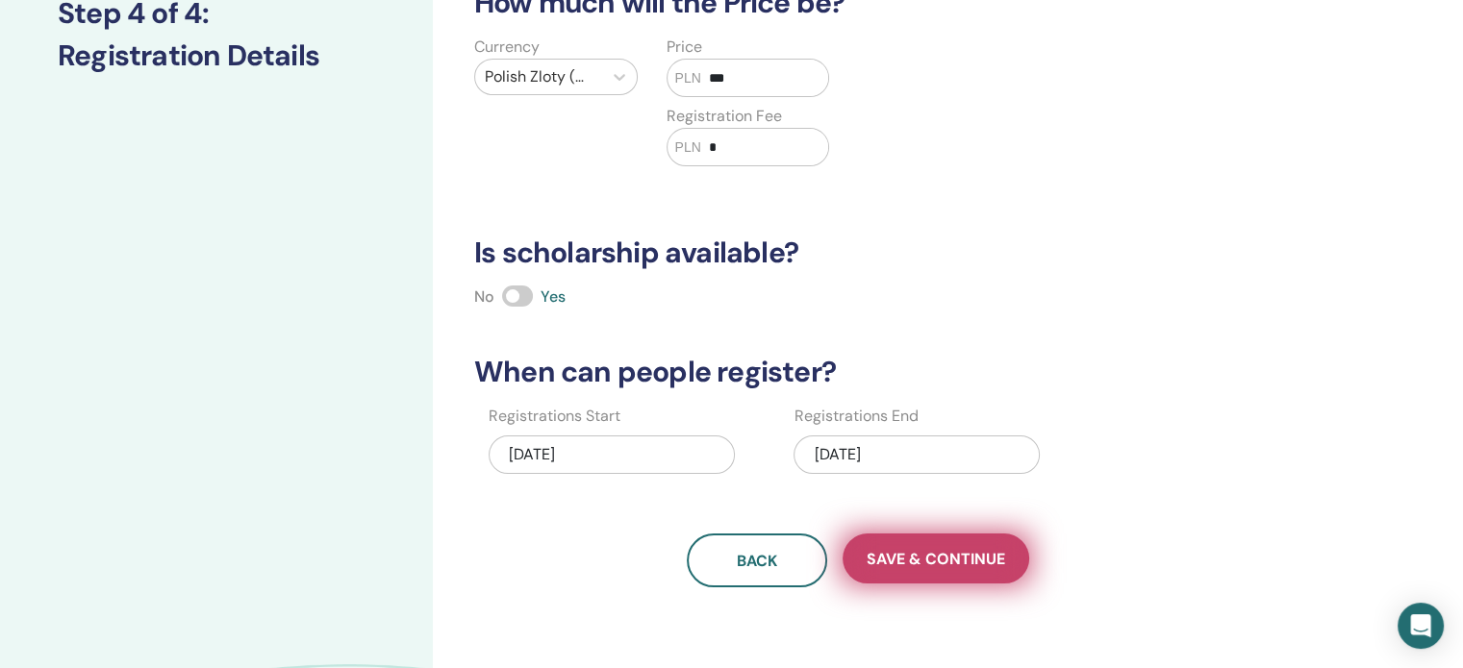
click at [963, 559] on span "Save & Continue" at bounding box center [935, 559] width 138 height 20
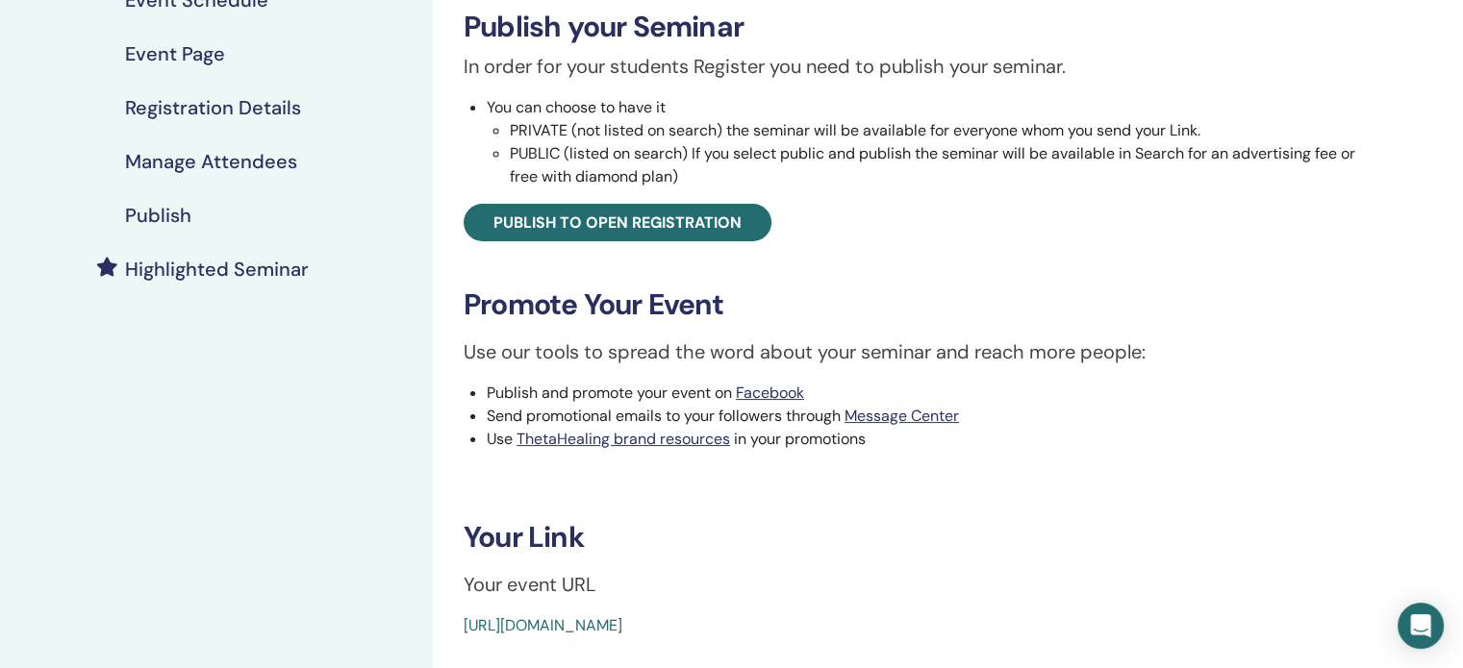
scroll to position [311, 0]
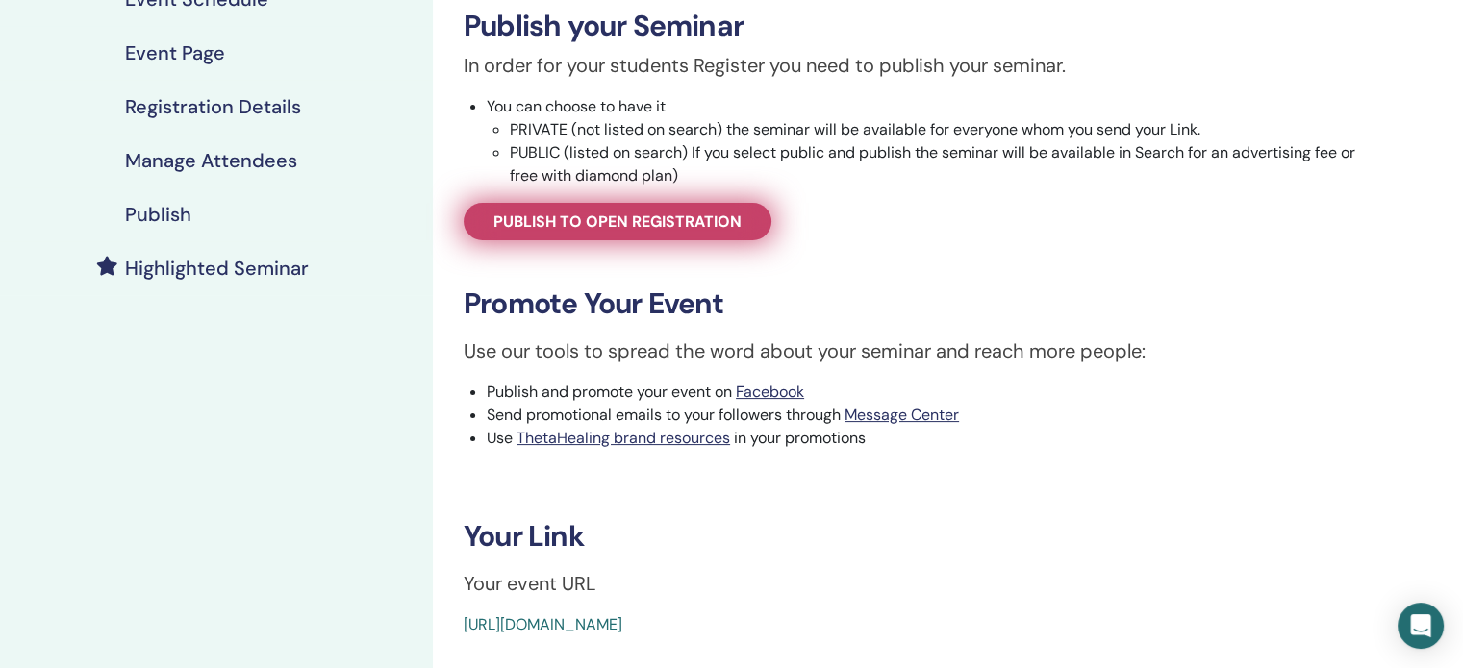
click at [619, 228] on span "Publish to open registration" at bounding box center [617, 222] width 248 height 20
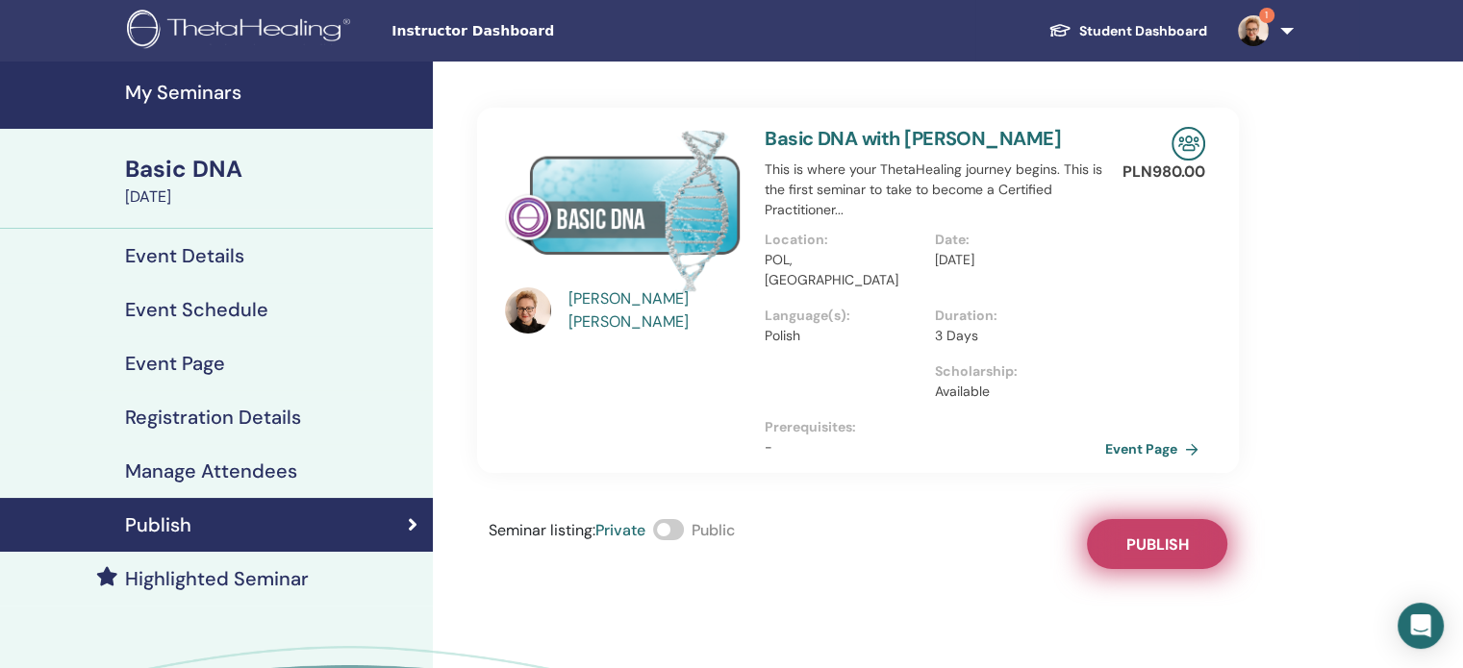
click at [1152, 535] on button "Publish" at bounding box center [1157, 544] width 140 height 50
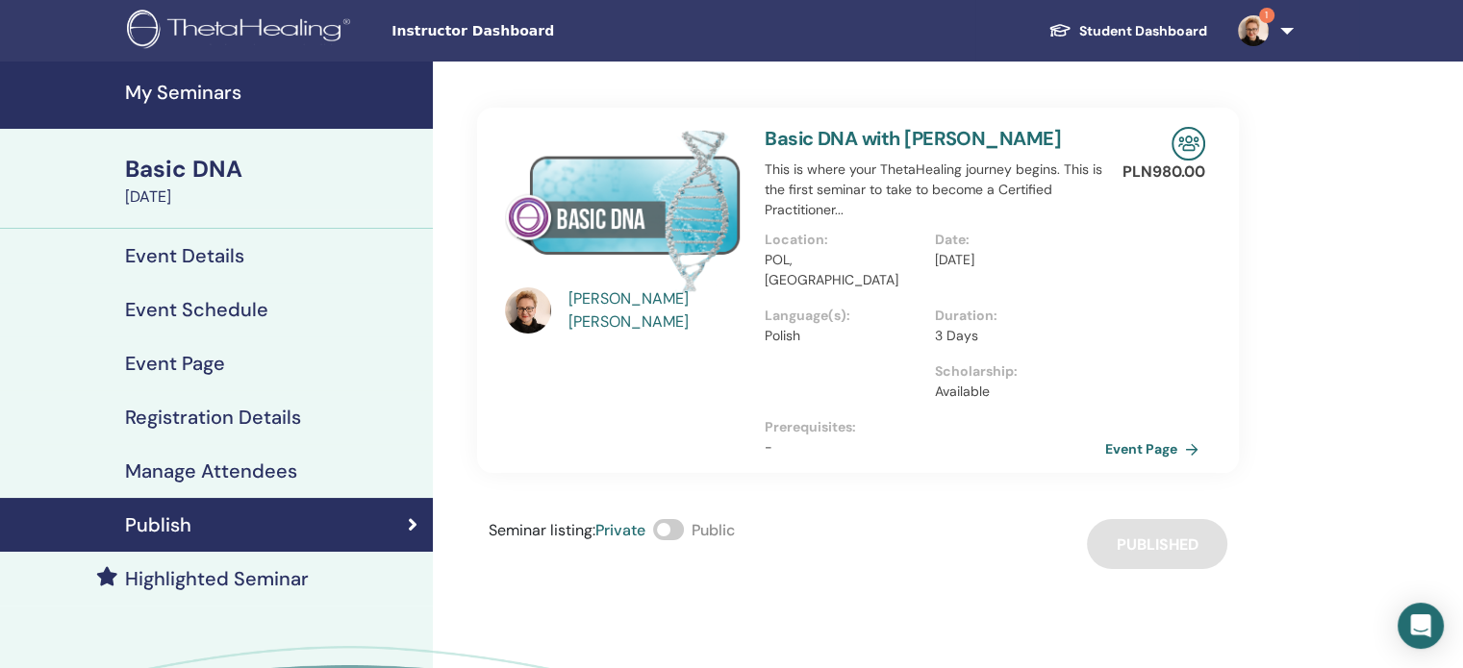
click at [848, 574] on div "Jolanta Christol Basic DNA with Jolanta Christol This is where your ThetaHealin…" at bounding box center [920, 450] width 975 height 777
click at [1127, 435] on link "Event Page" at bounding box center [1158, 449] width 101 height 29
